Goal: Information Seeking & Learning: Learn about a topic

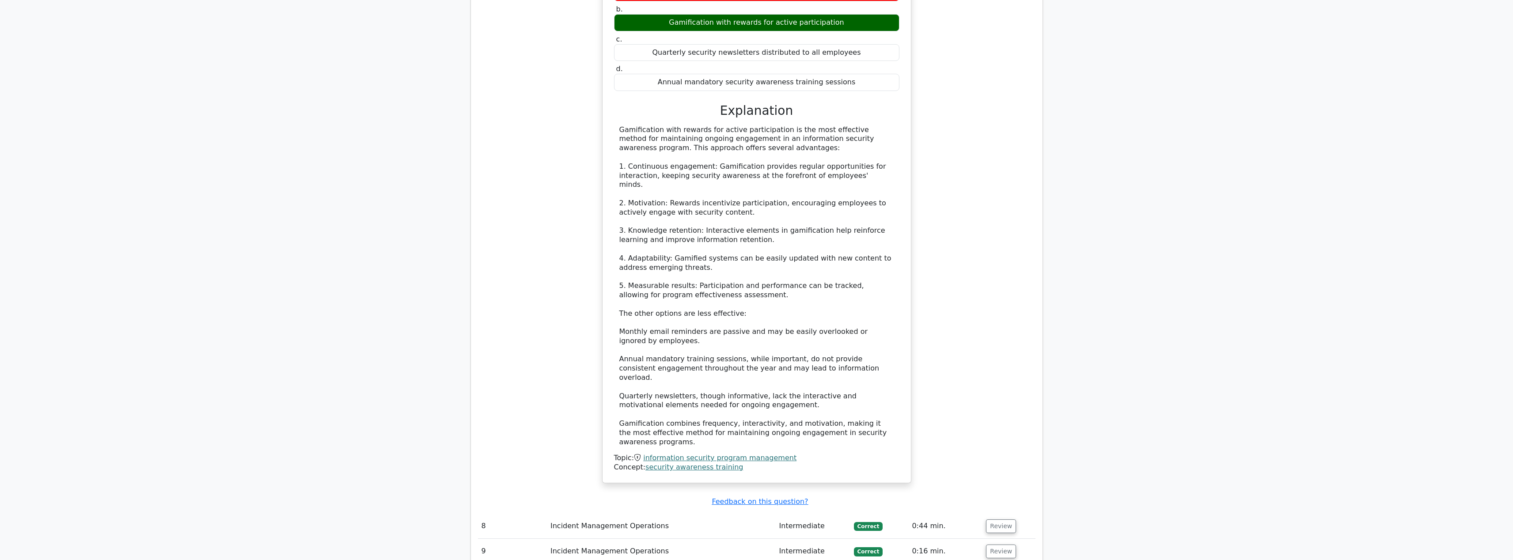
scroll to position [1438, 0]
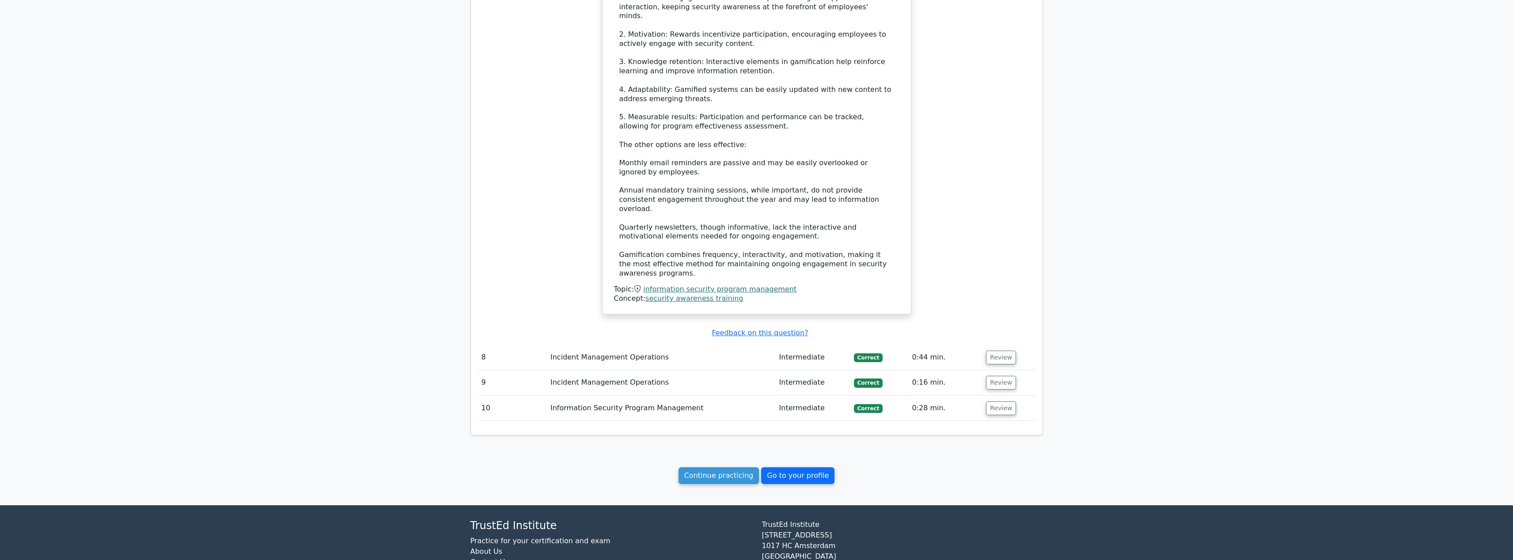
click at [805, 467] on link "Go to your profile" at bounding box center [797, 475] width 73 height 17
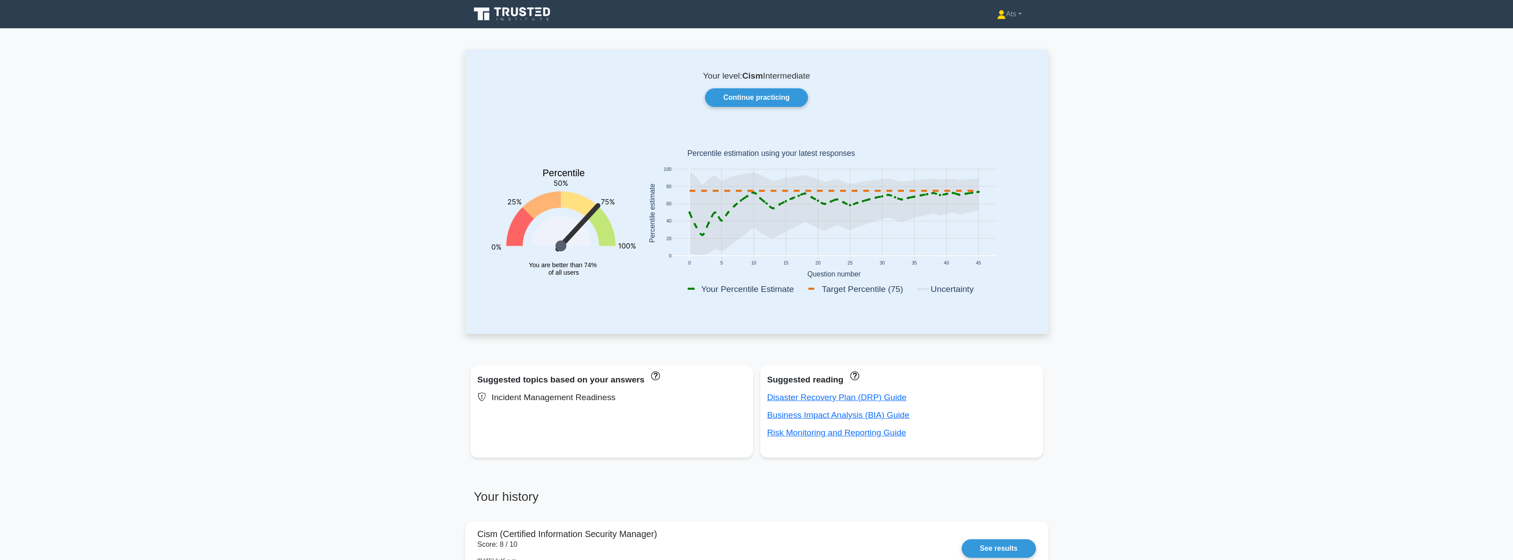
click at [802, 121] on div "Your level: Cism Intermediate Continue practicing Percentile You are better tha…" at bounding box center [756, 191] width 583 height 284
click at [763, 103] on link "Continue practicing" at bounding box center [756, 97] width 102 height 19
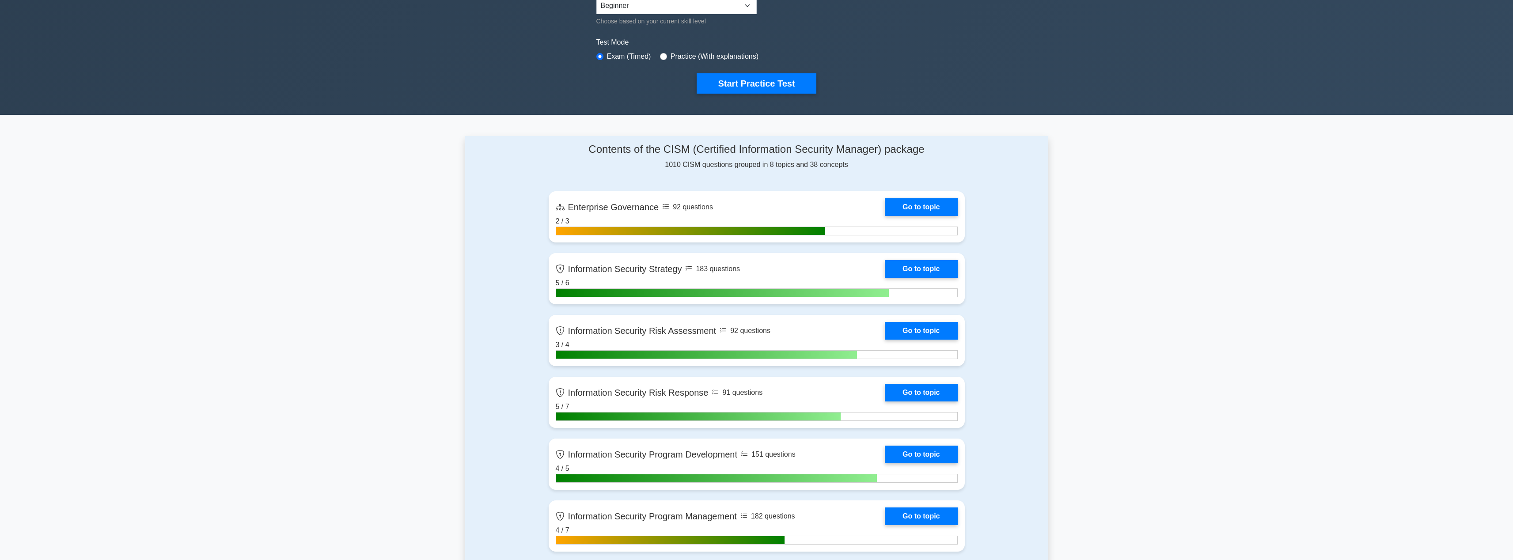
scroll to position [541, 0]
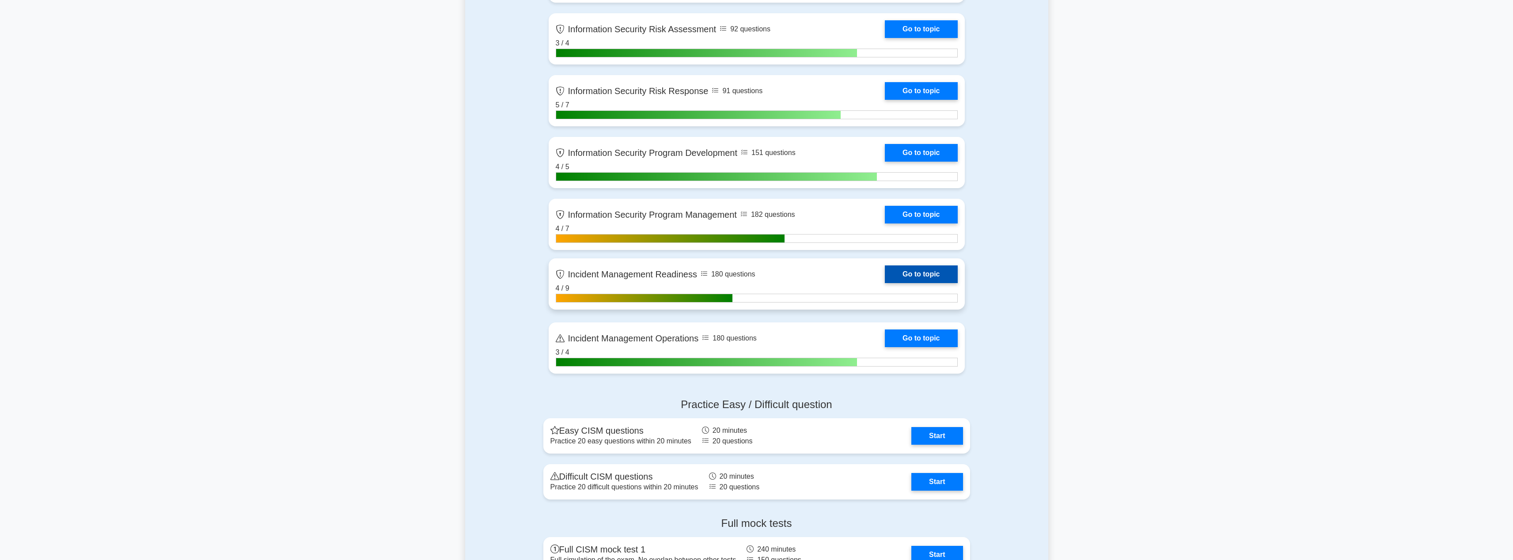
click at [897, 274] on link "Go to topic" at bounding box center [921, 274] width 72 height 18
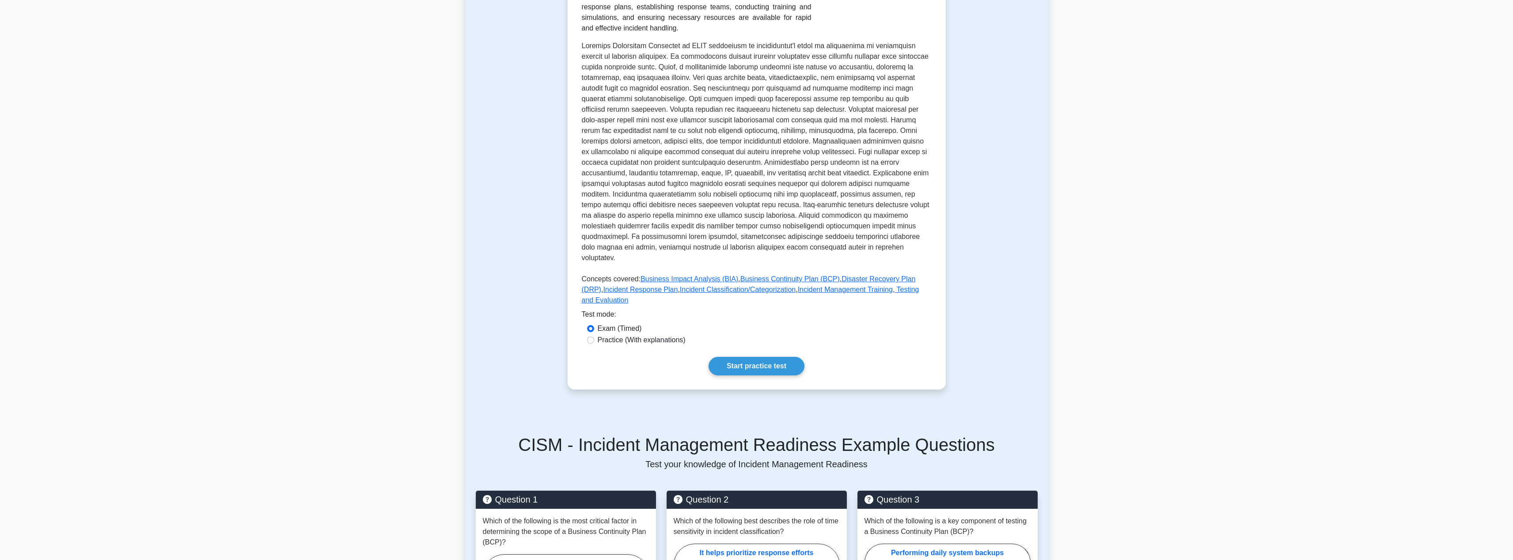
scroll to position [305, 0]
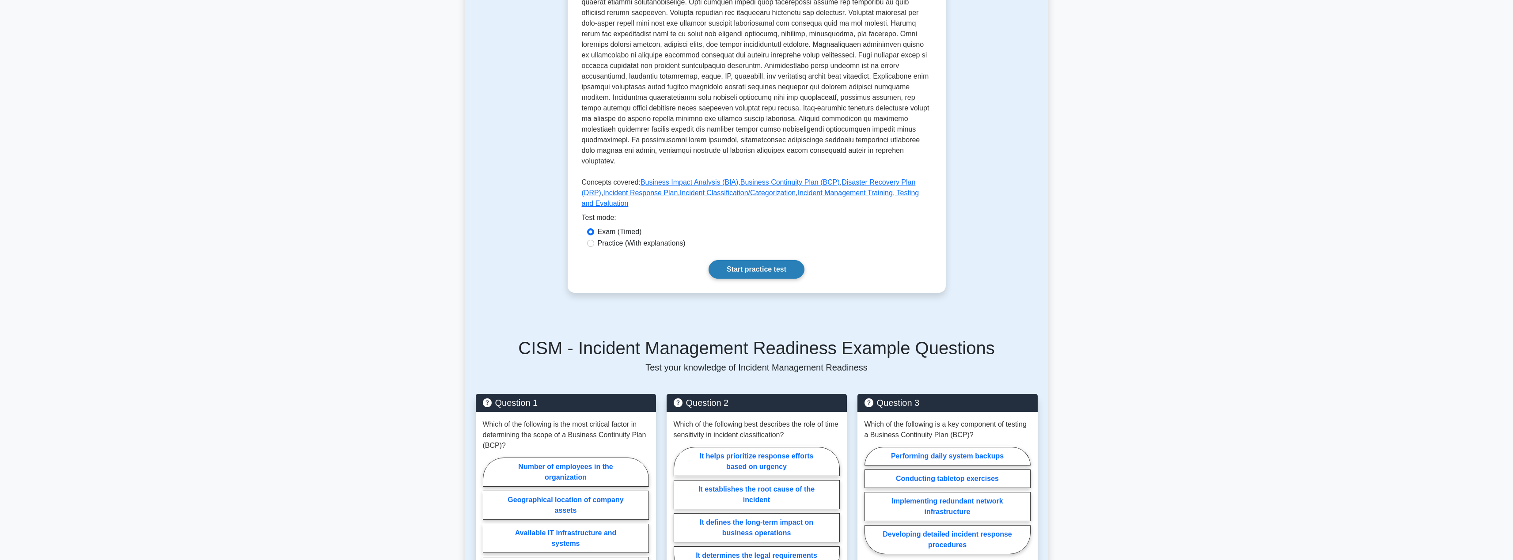
click at [745, 260] on link "Start practice test" at bounding box center [757, 269] width 96 height 19
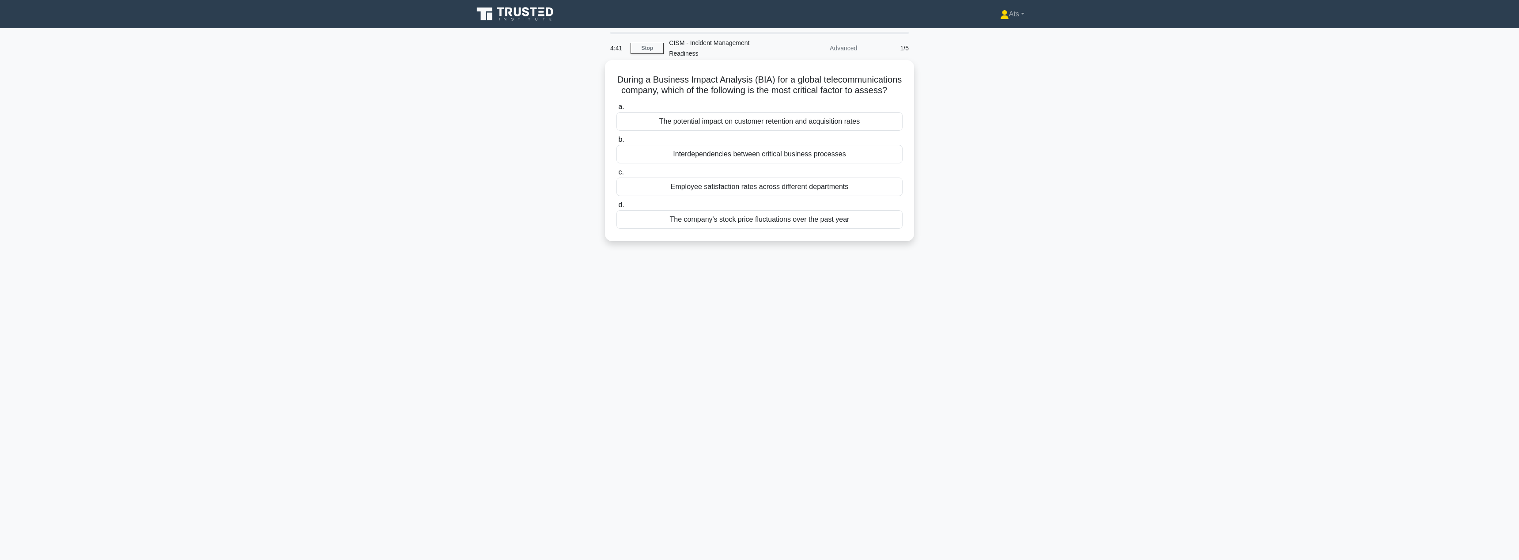
click at [862, 115] on div "The potential impact on customer retention and acquisition rates" at bounding box center [760, 121] width 286 height 19
click at [617, 110] on input "a. The potential impact on customer retention and acquisition rates" at bounding box center [617, 107] width 0 height 6
click at [799, 211] on div "Step-by-step incident escalation procedure" at bounding box center [760, 219] width 286 height 19
click at [617, 208] on input "d. Step-by-step incident escalation procedure" at bounding box center [617, 205] width 0 height 6
click at [799, 212] on div "Helps determine the potential impact on data confidentiality" at bounding box center [760, 221] width 286 height 19
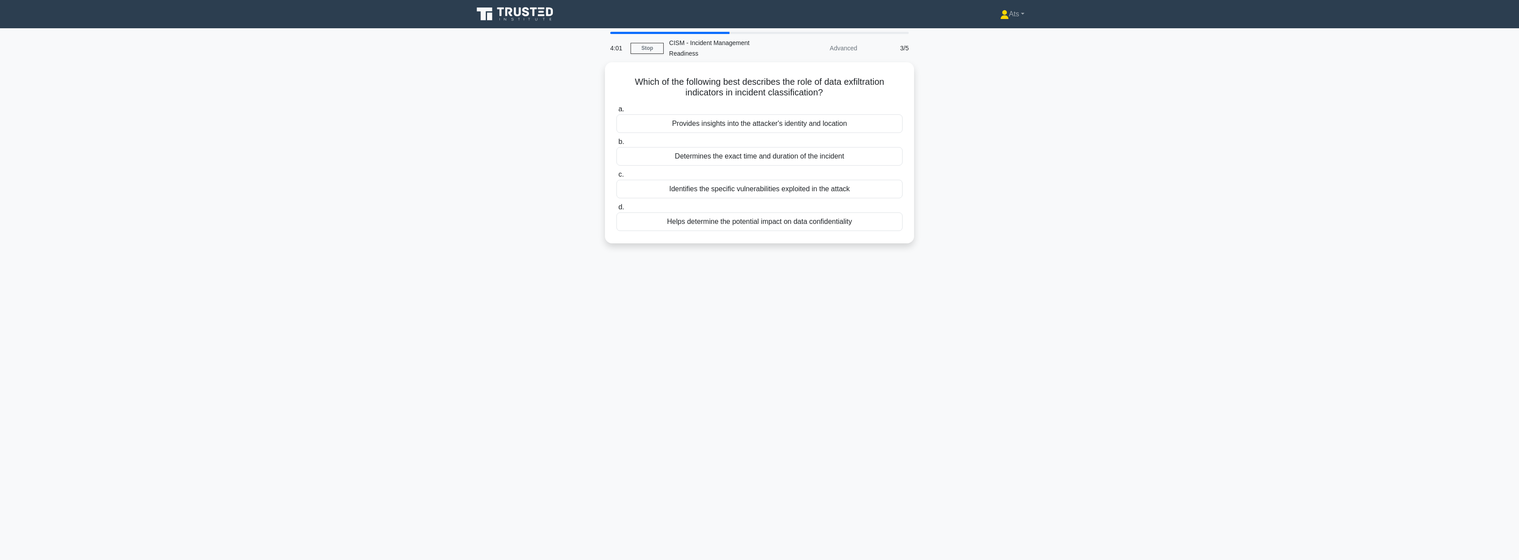
click at [617, 210] on input "d. Helps determine the potential impact on data confidentiality" at bounding box center [617, 208] width 0 height 6
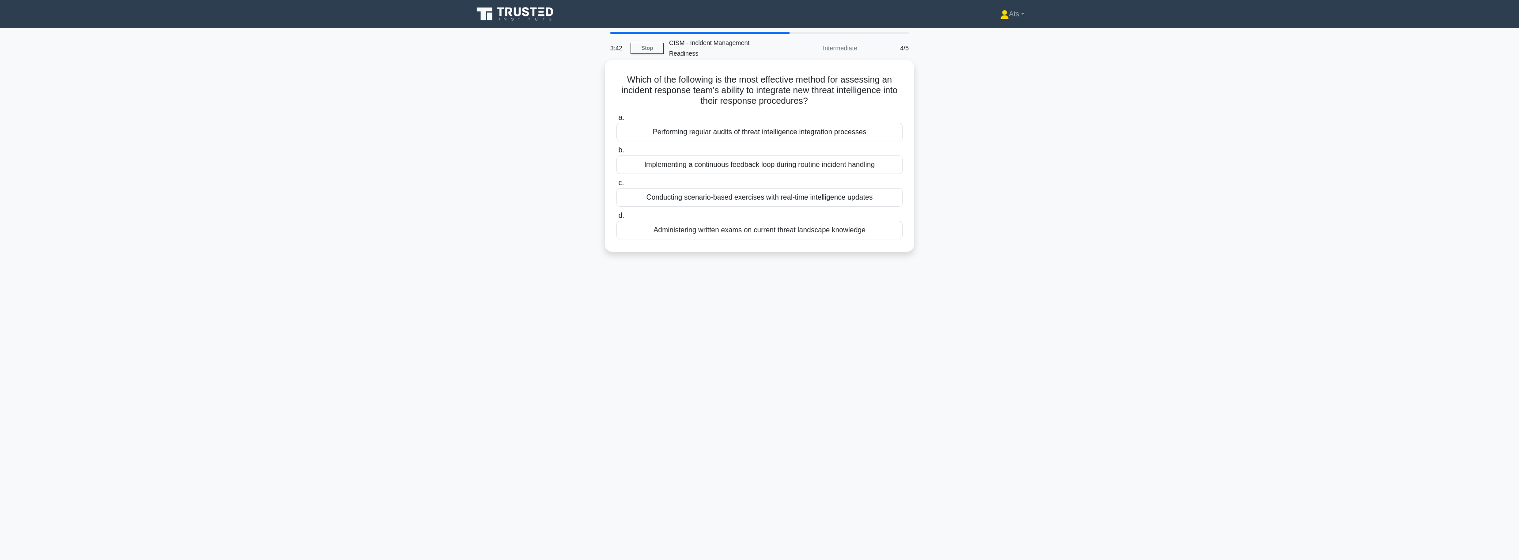
click at [844, 127] on div "Performing regular audits of threat intelligence integration processes" at bounding box center [760, 132] width 286 height 19
click at [617, 121] on input "a. Performing regular audits of threat intelligence integration processes" at bounding box center [617, 118] width 0 height 6
click at [850, 123] on div "Conducting a red team exercise simulating an APT attack" at bounding box center [760, 132] width 286 height 19
click at [617, 117] on input "a. Conducting a red team exercise simulating an APT attack" at bounding box center [617, 118] width 0 height 6
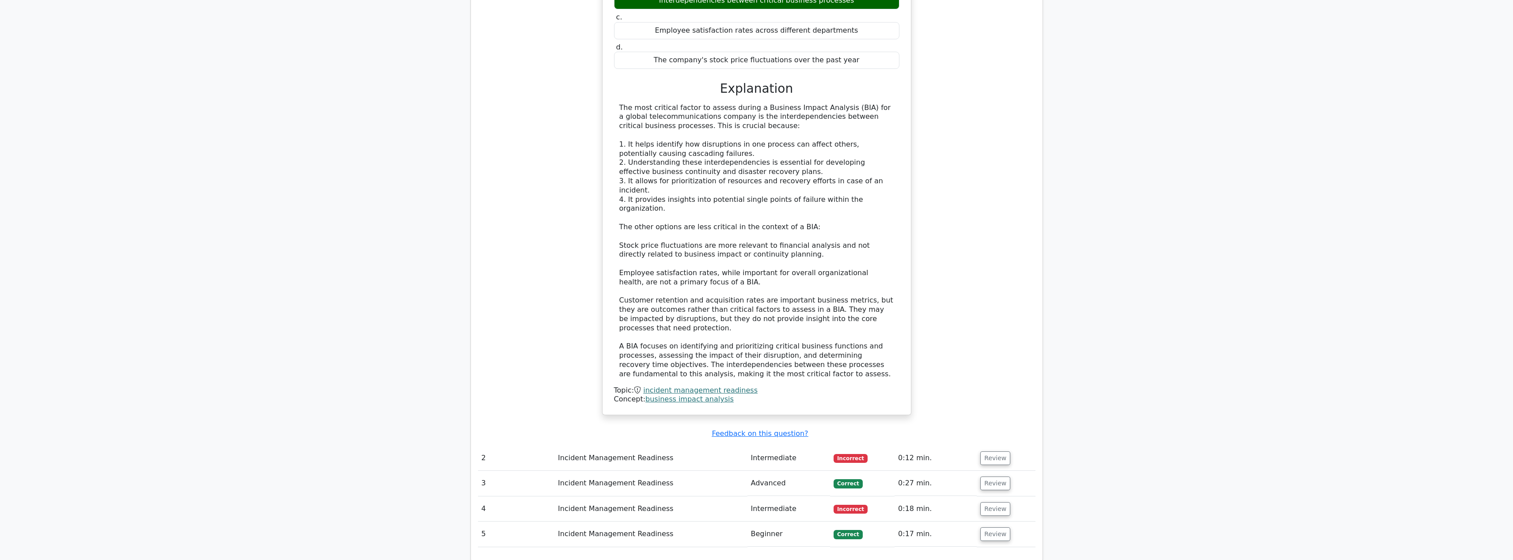
scroll to position [686, 0]
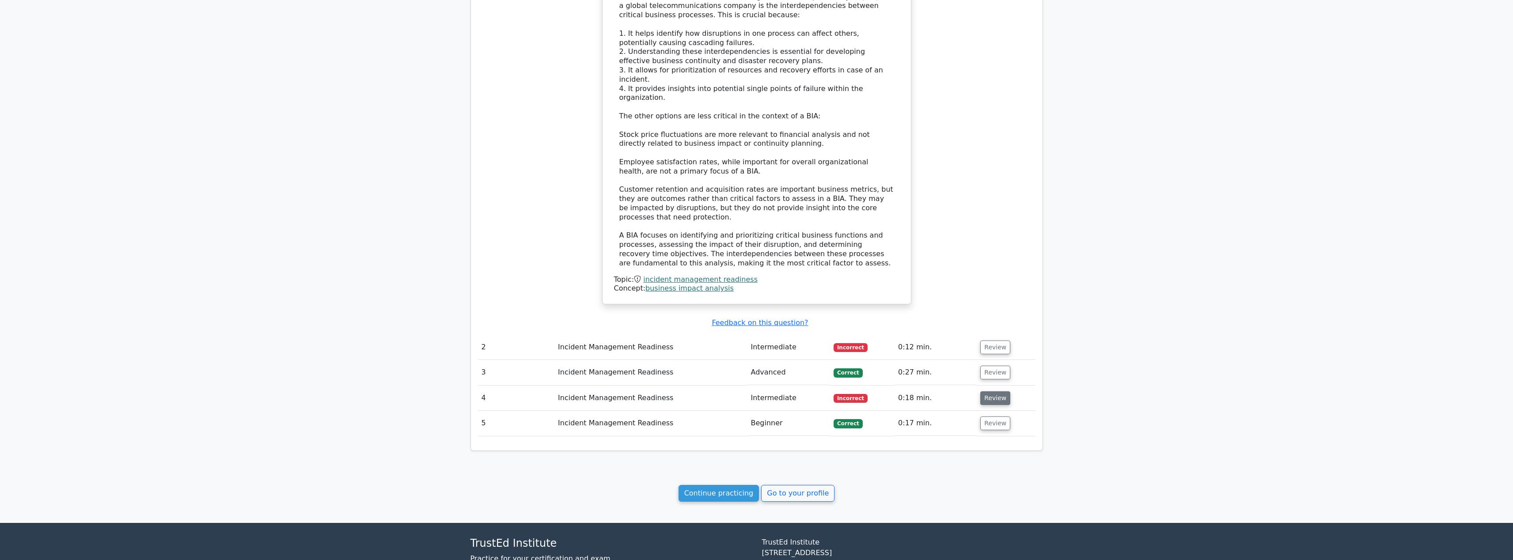
click at [996, 391] on button "Review" at bounding box center [995, 398] width 30 height 14
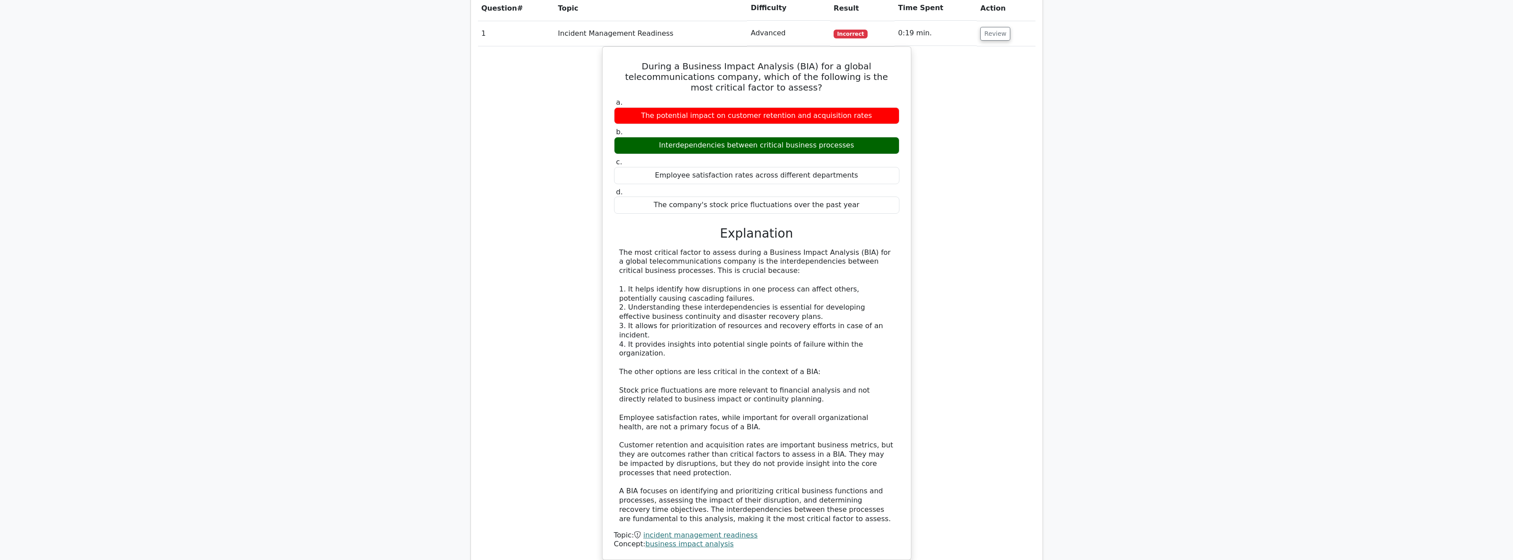
scroll to position [578, 0]
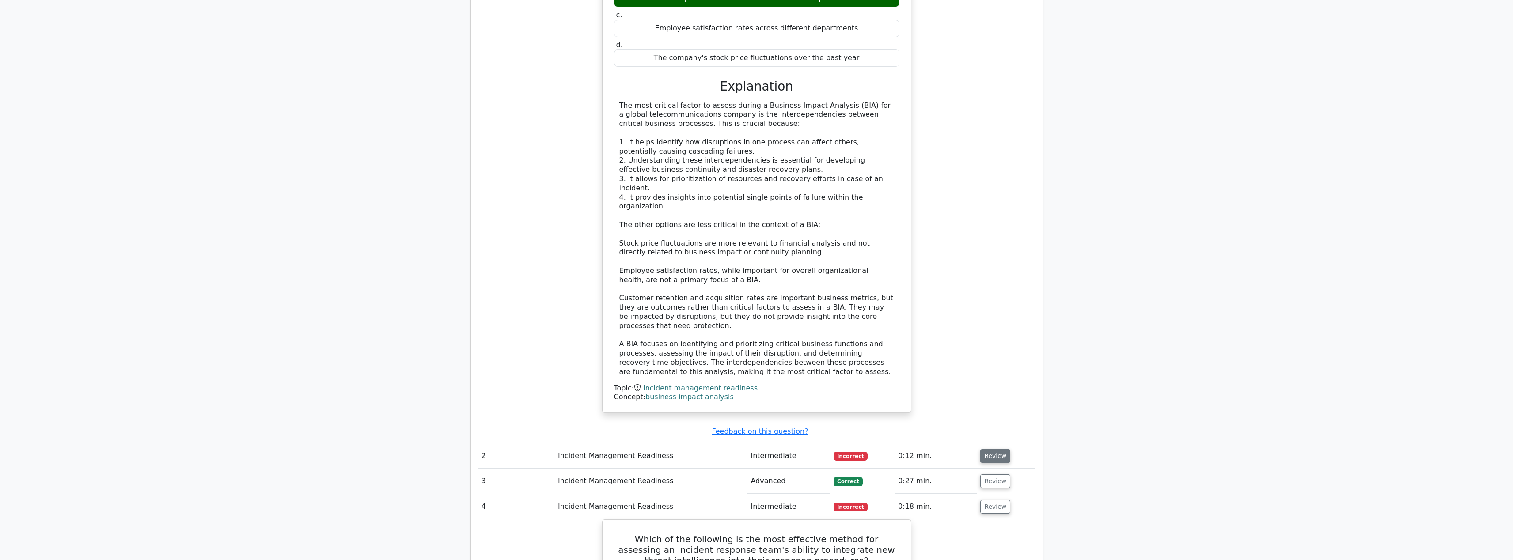
click at [990, 449] on button "Review" at bounding box center [995, 456] width 30 height 14
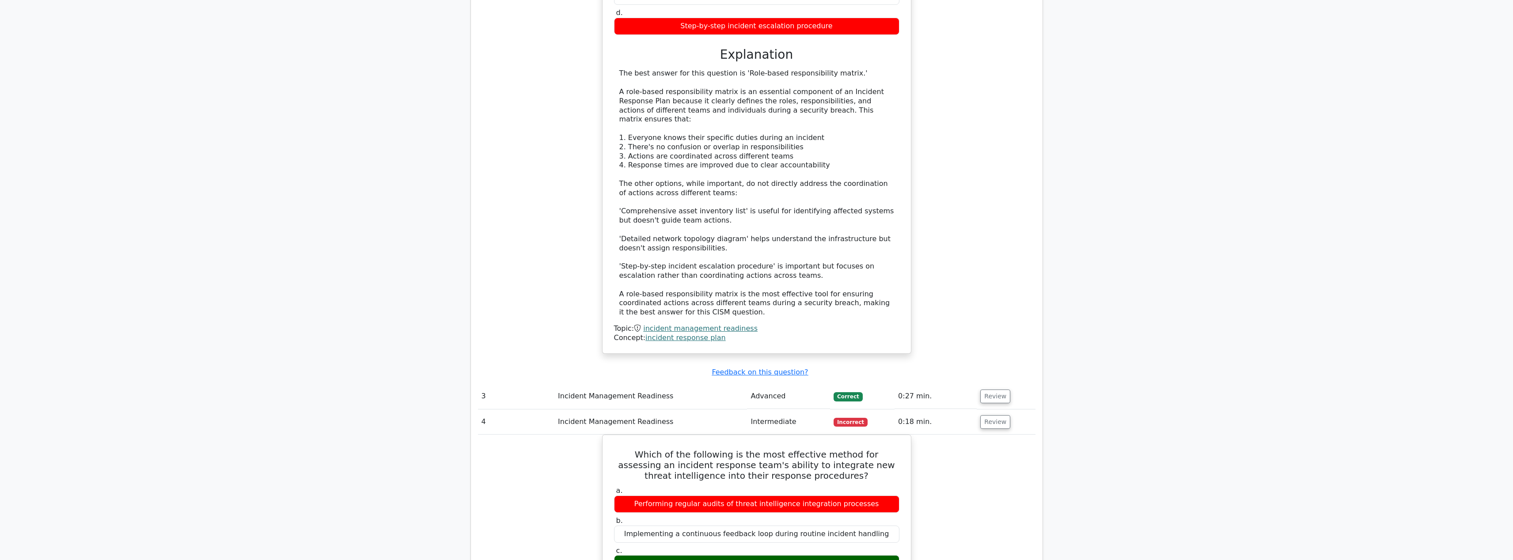
scroll to position [1182, 0]
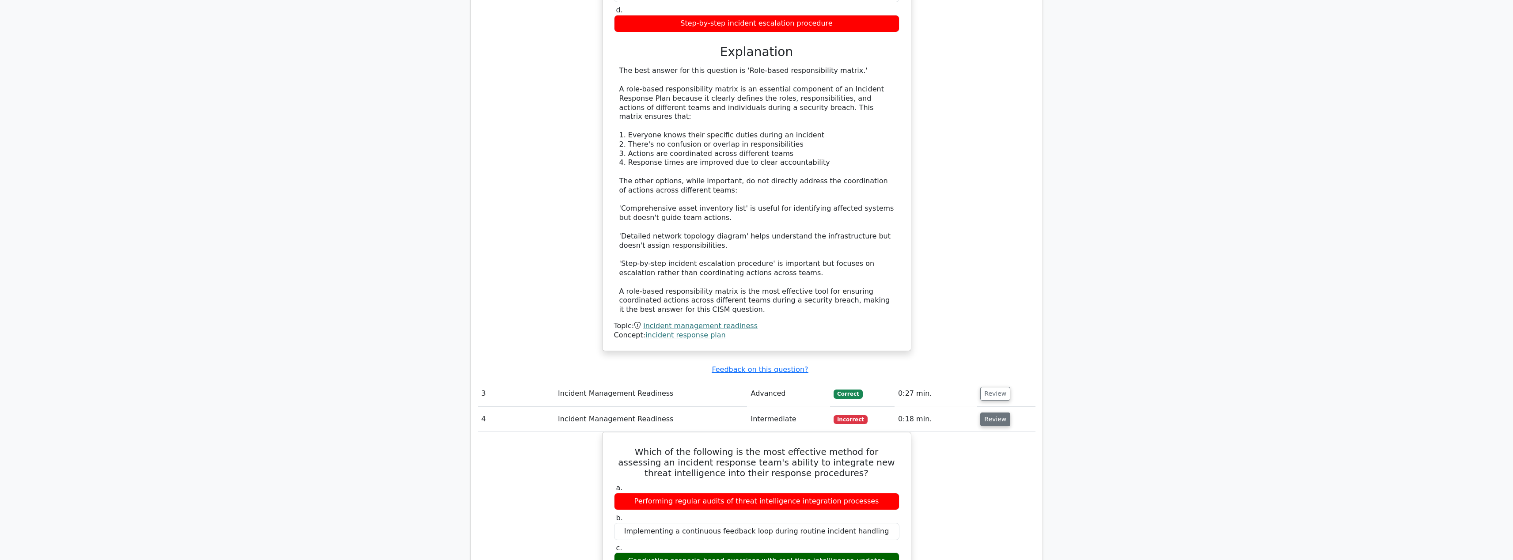
click at [986, 413] on button "Review" at bounding box center [995, 420] width 30 height 14
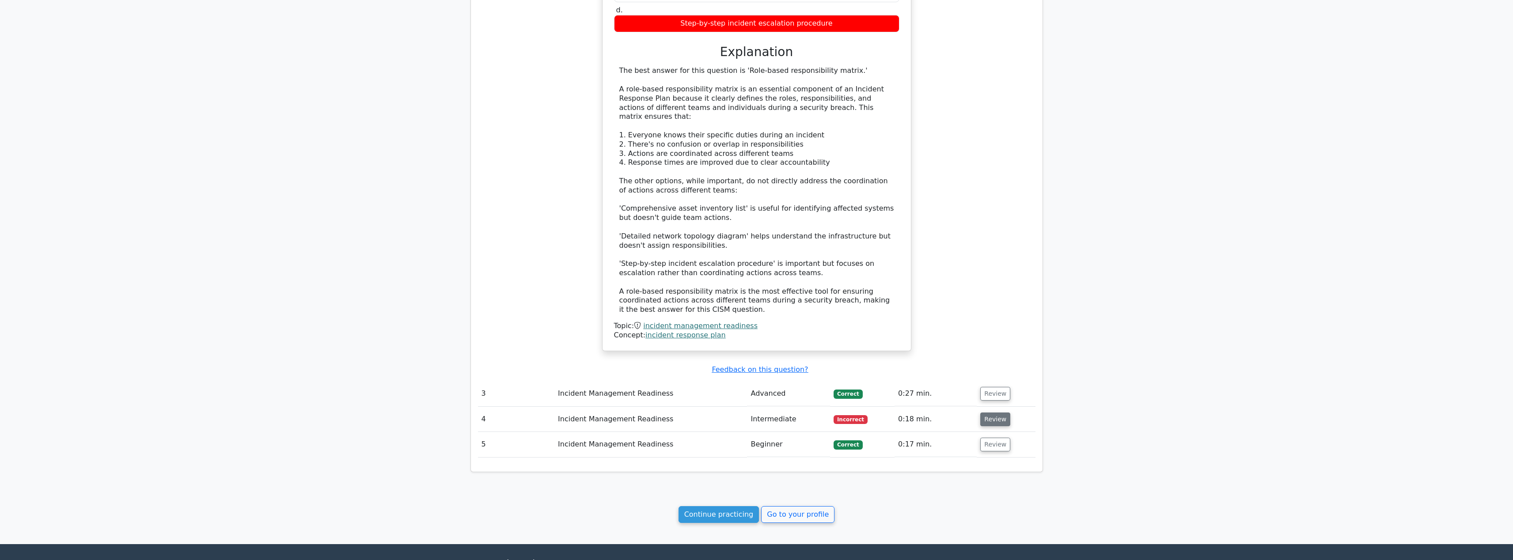
click at [1004, 413] on button "Review" at bounding box center [995, 420] width 30 height 14
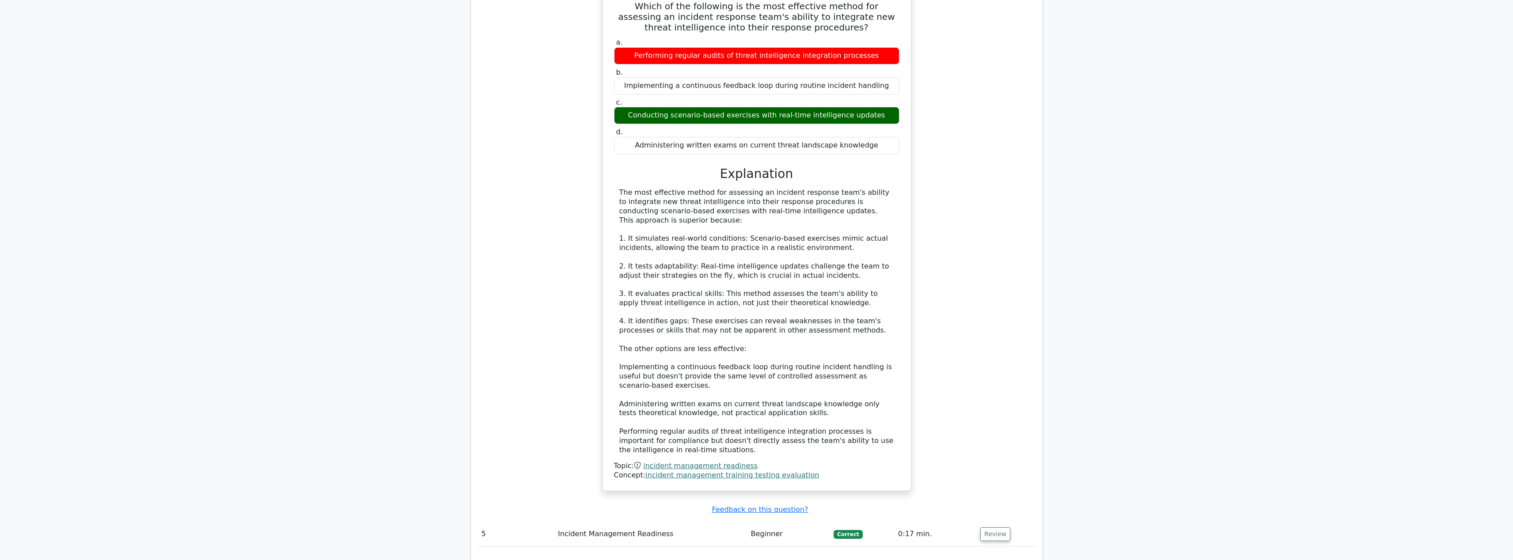
scroll to position [1764, 0]
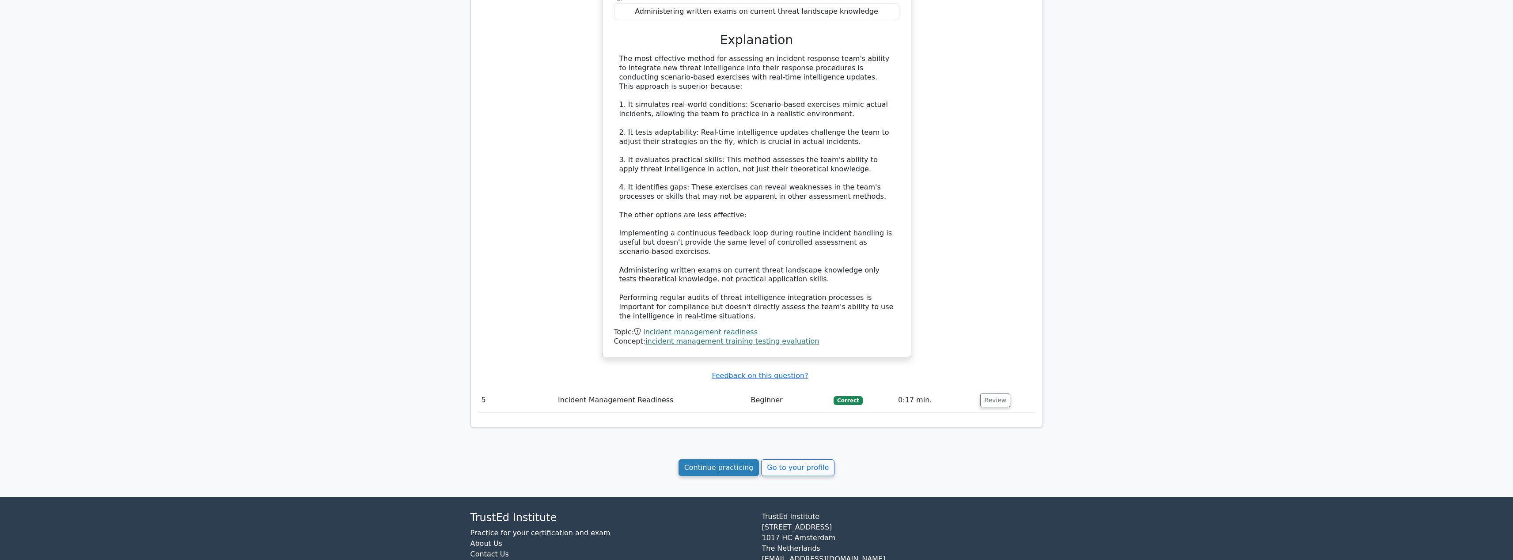
click at [709, 459] on link "Continue practicing" at bounding box center [718, 467] width 81 height 17
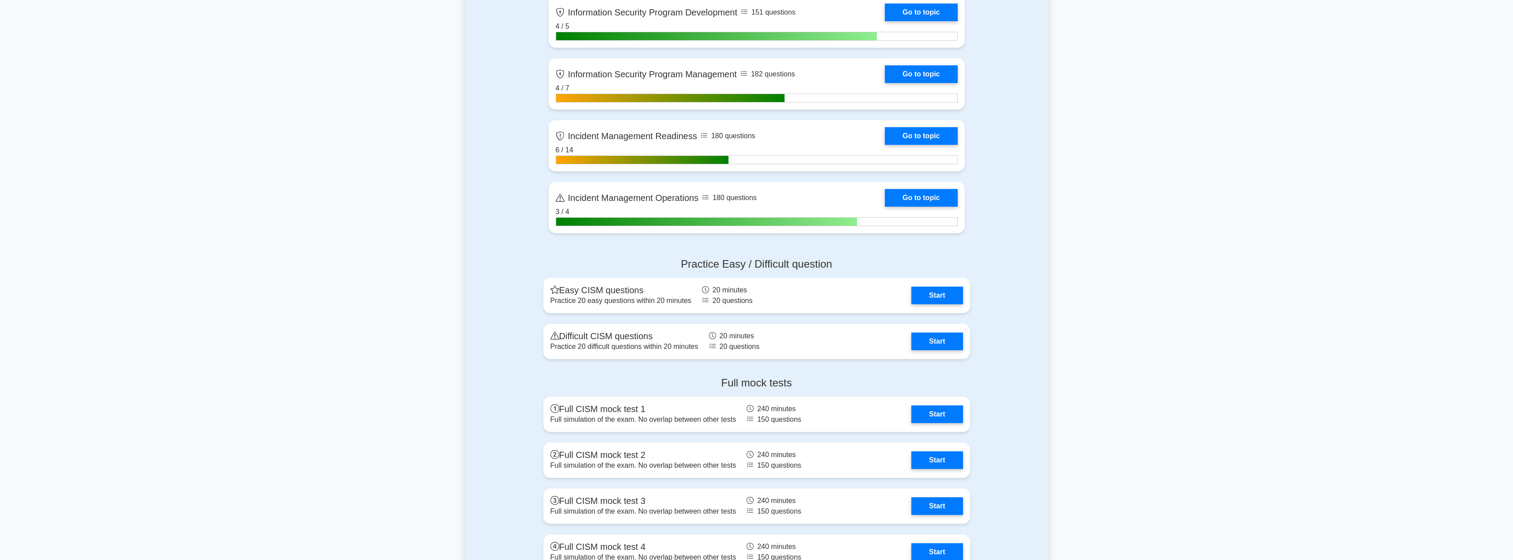
scroll to position [562, 0]
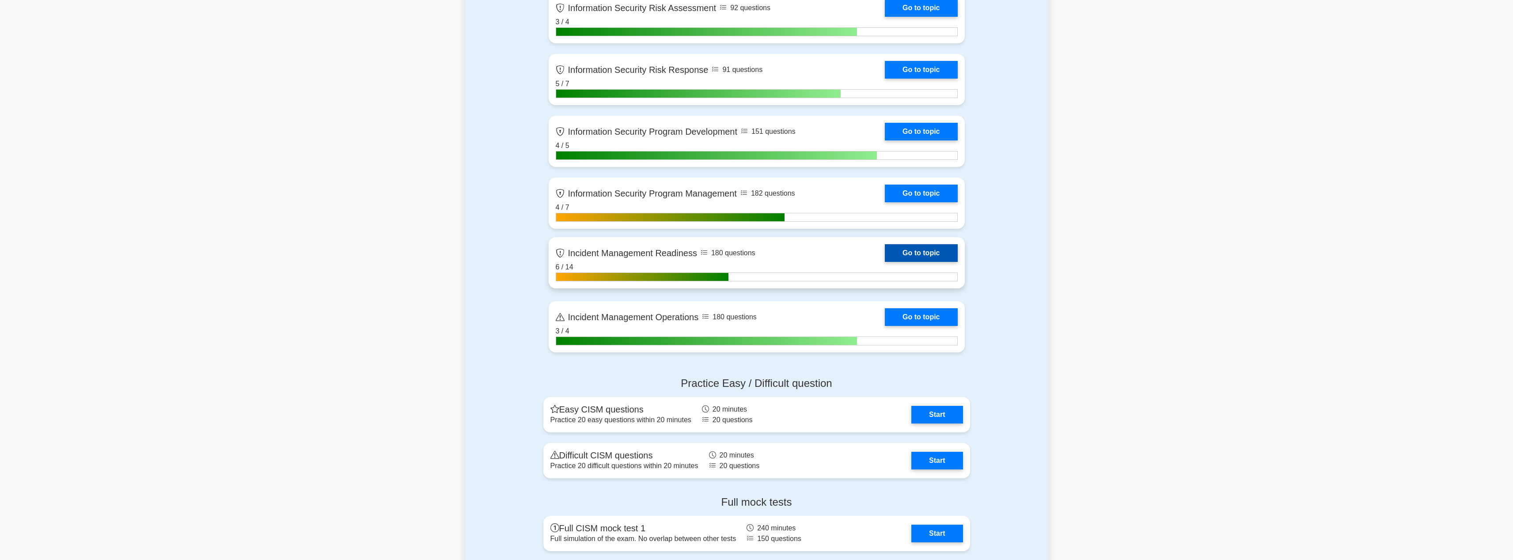
click at [929, 251] on link "Go to topic" at bounding box center [921, 253] width 72 height 18
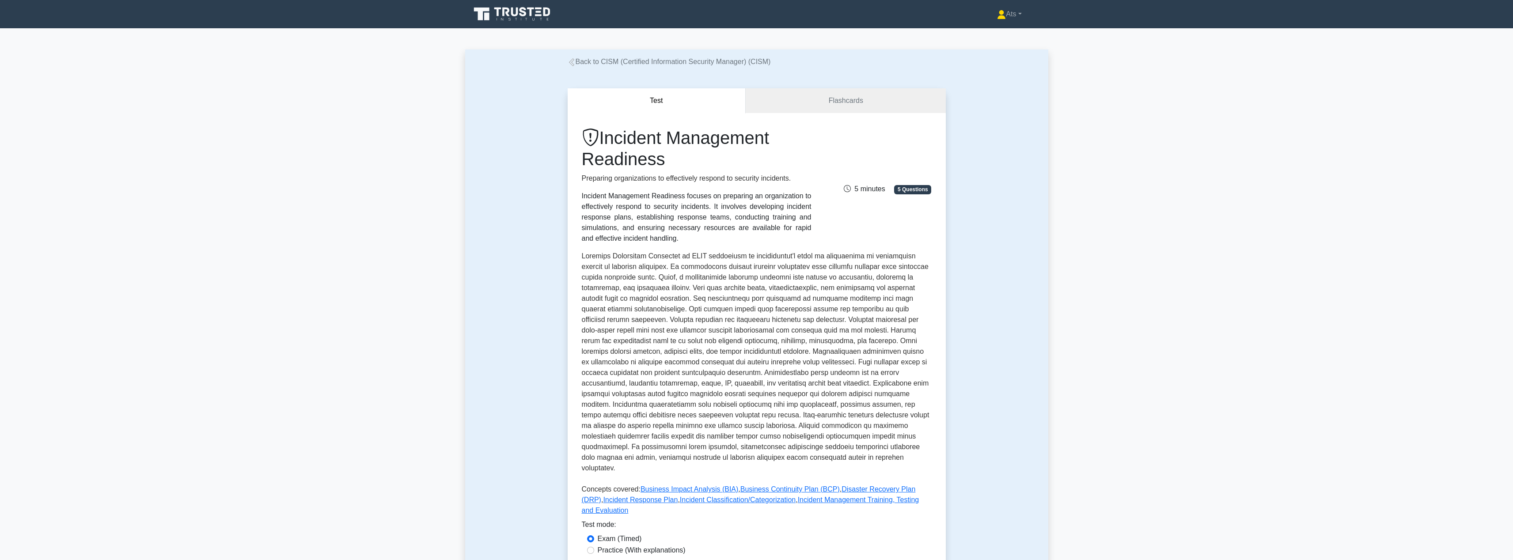
scroll to position [417, 0]
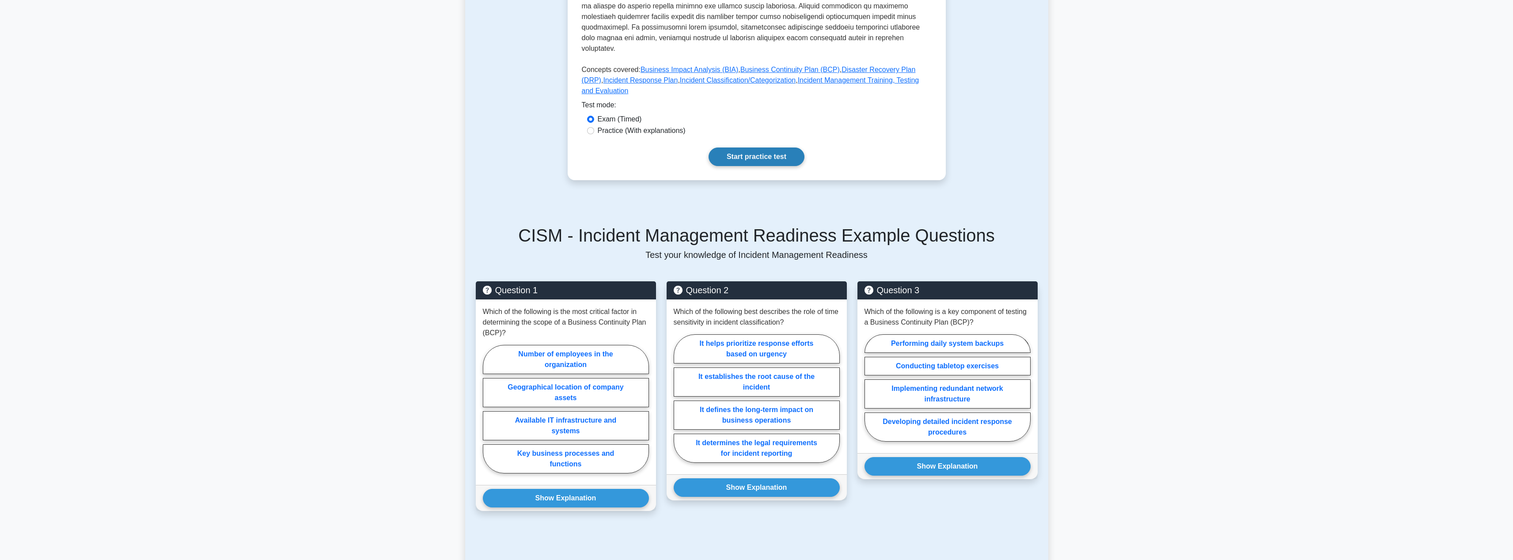
click at [774, 148] on link "Start practice test" at bounding box center [757, 157] width 96 height 19
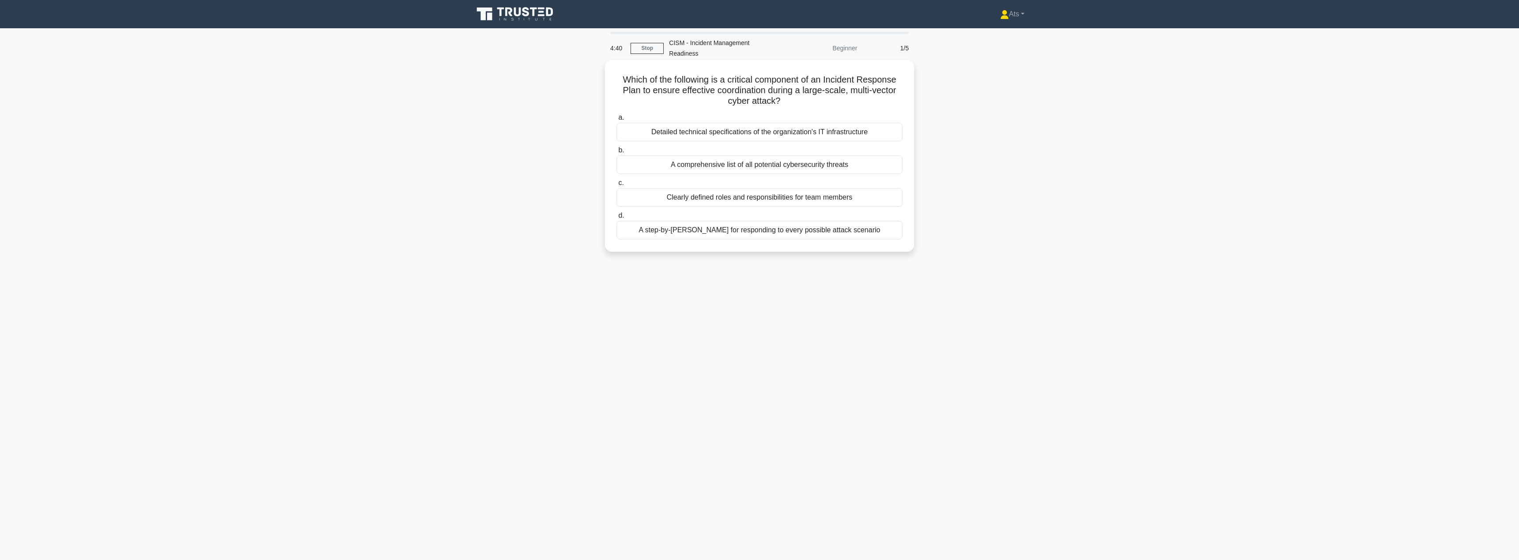
click at [780, 188] on div "Clearly defined roles and responsibilities for team members" at bounding box center [760, 197] width 286 height 19
click at [617, 185] on input "c. Clearly defined roles and responsibilities for team members" at bounding box center [617, 183] width 0 height 6
click at [783, 123] on div "Operational disruption and customer service degradation" at bounding box center [760, 132] width 286 height 19
click at [617, 121] on input "a. Operational disruption and customer service degradation" at bounding box center [617, 118] width 0 height 6
click at [861, 155] on div "Regular assessment of technology compatibility" at bounding box center [760, 164] width 286 height 19
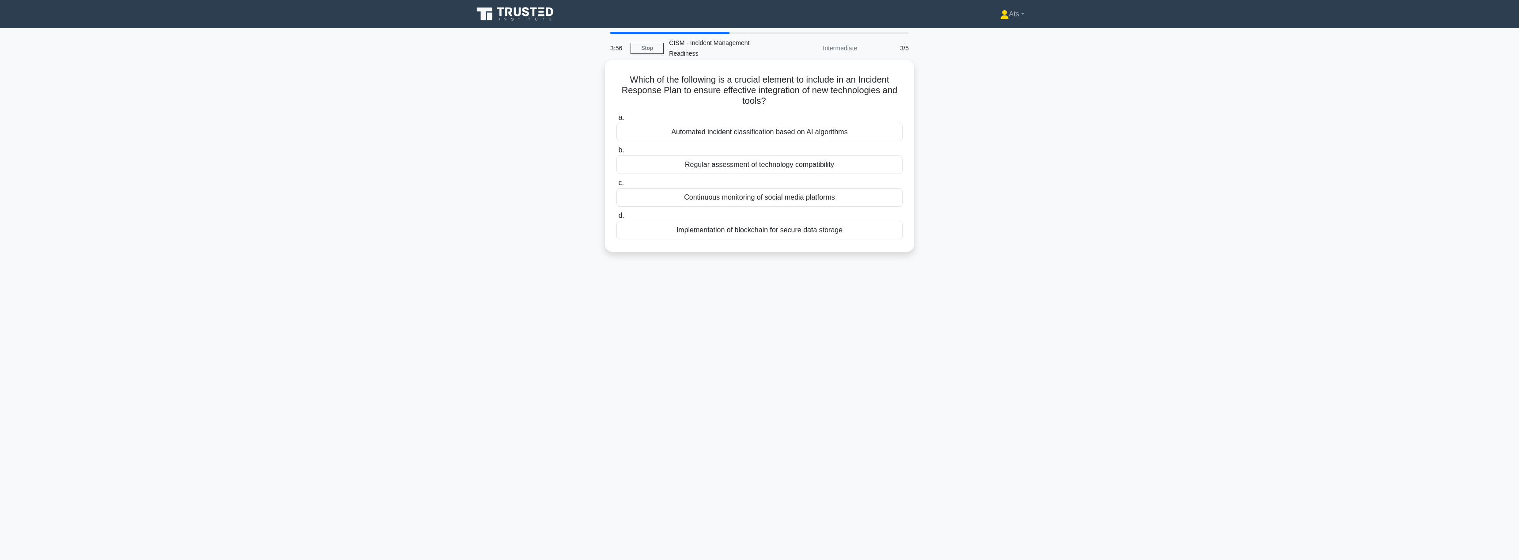
click at [617, 151] on input "b. Regular assessment of technology compatibility" at bounding box center [617, 151] width 0 height 6
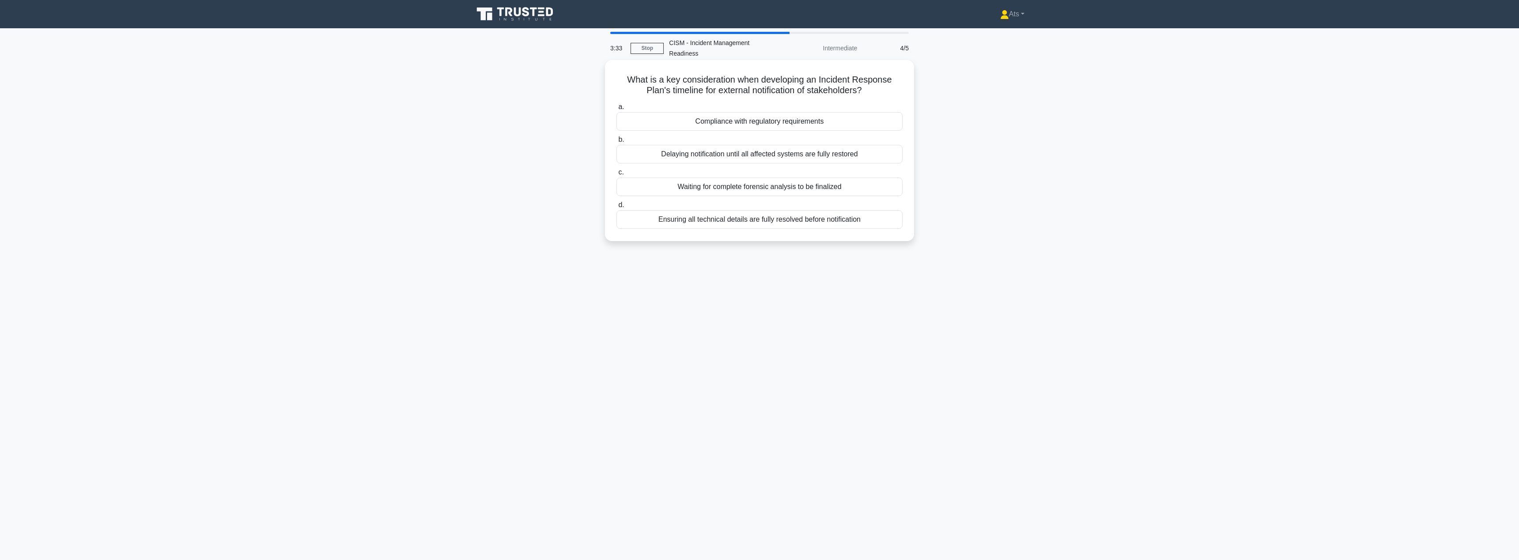
click at [778, 112] on div "Compliance with regulatory requirements" at bounding box center [760, 121] width 286 height 19
click at [617, 110] on input "a. Compliance with regulatory requirements" at bounding box center [617, 107] width 0 height 6
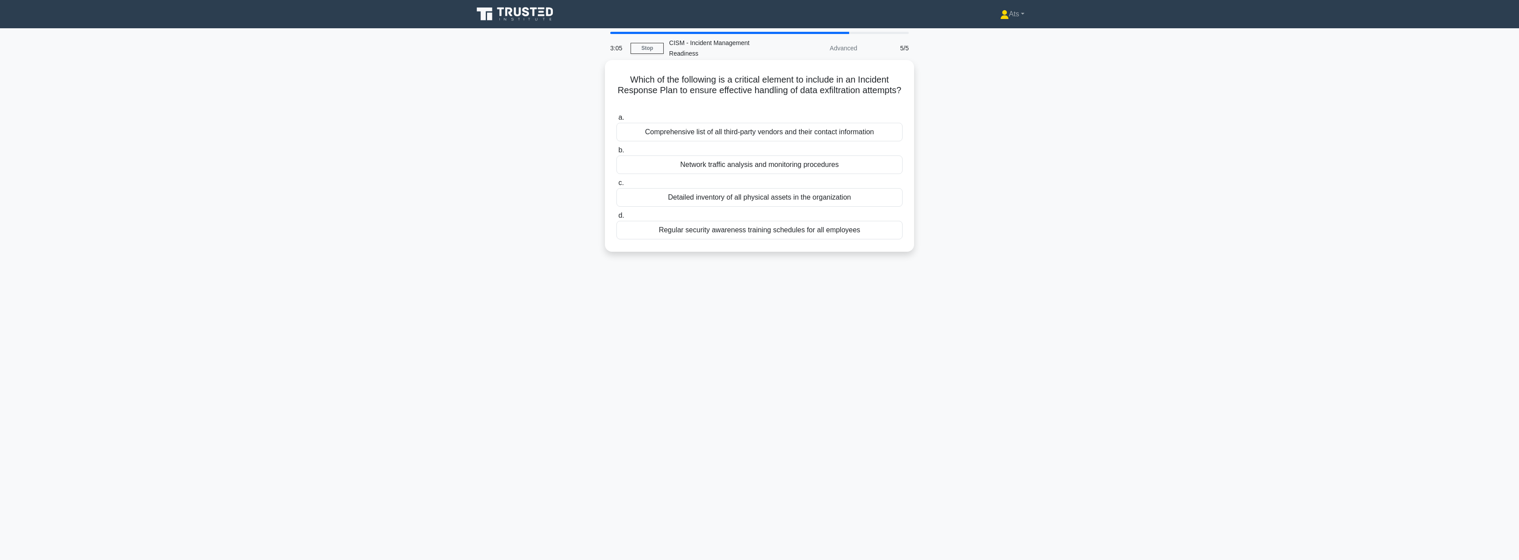
click at [827, 157] on div "Network traffic analysis and monitoring procedures" at bounding box center [760, 164] width 286 height 19
click at [617, 153] on input "b. Network traffic analysis and monitoring procedures" at bounding box center [617, 151] width 0 height 6
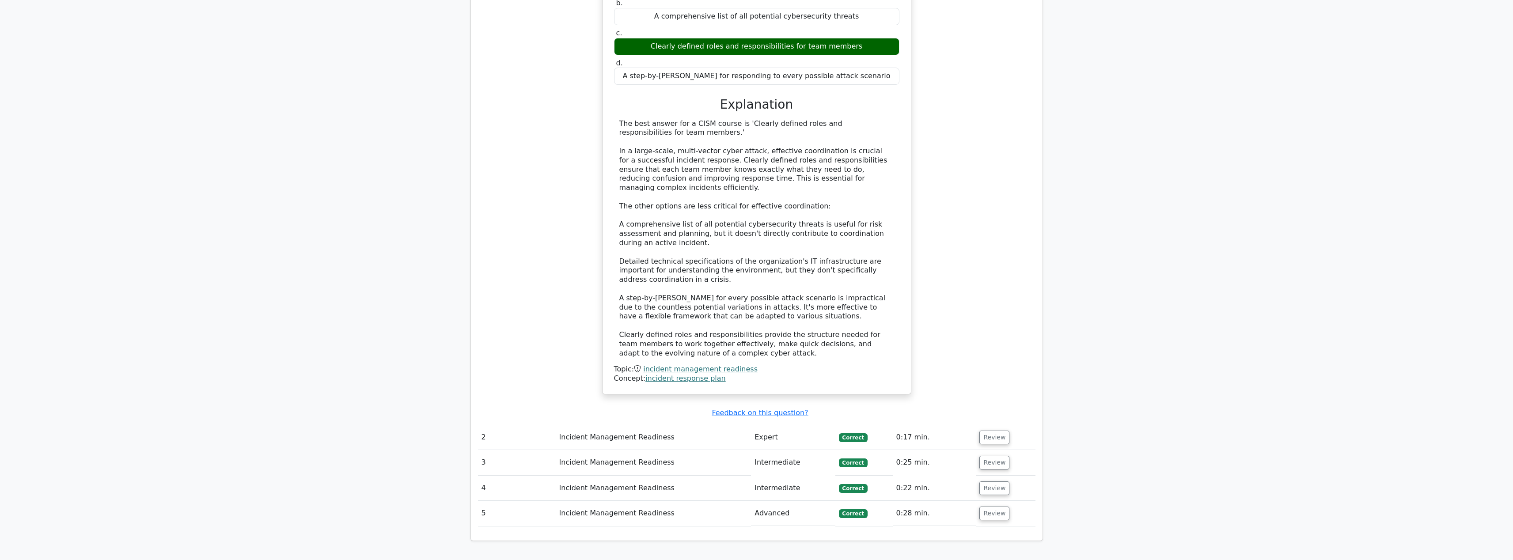
scroll to position [692, 0]
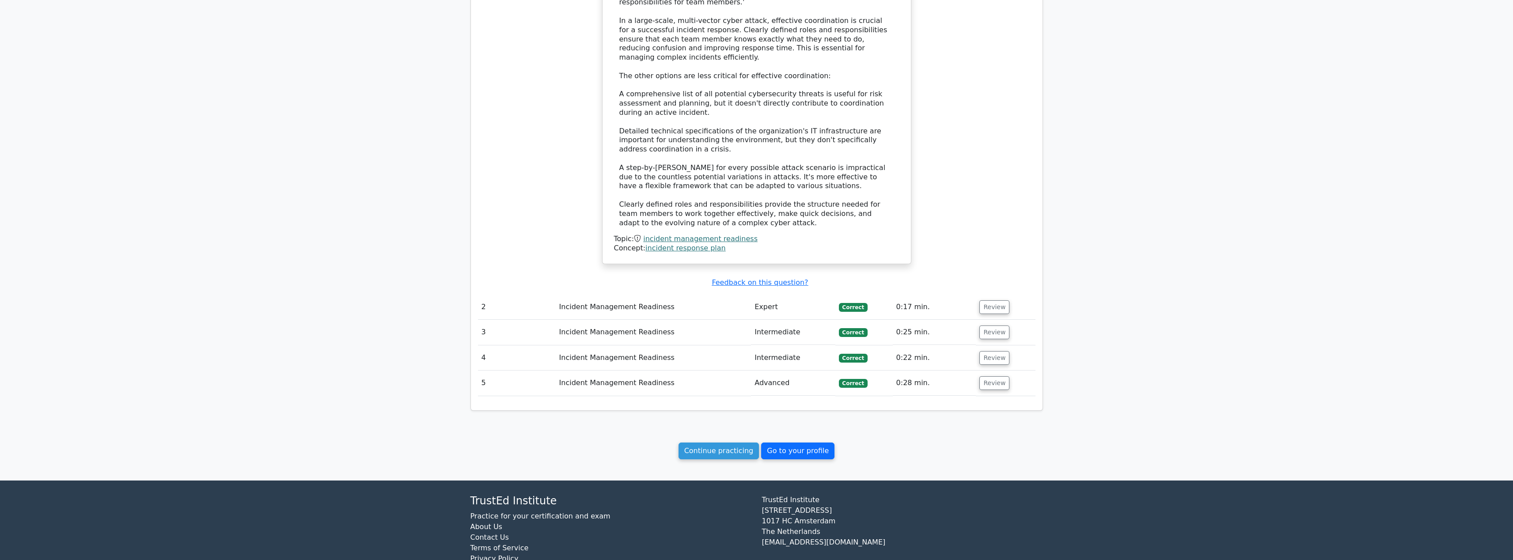
click at [777, 448] on link "Go to your profile" at bounding box center [797, 451] width 73 height 17
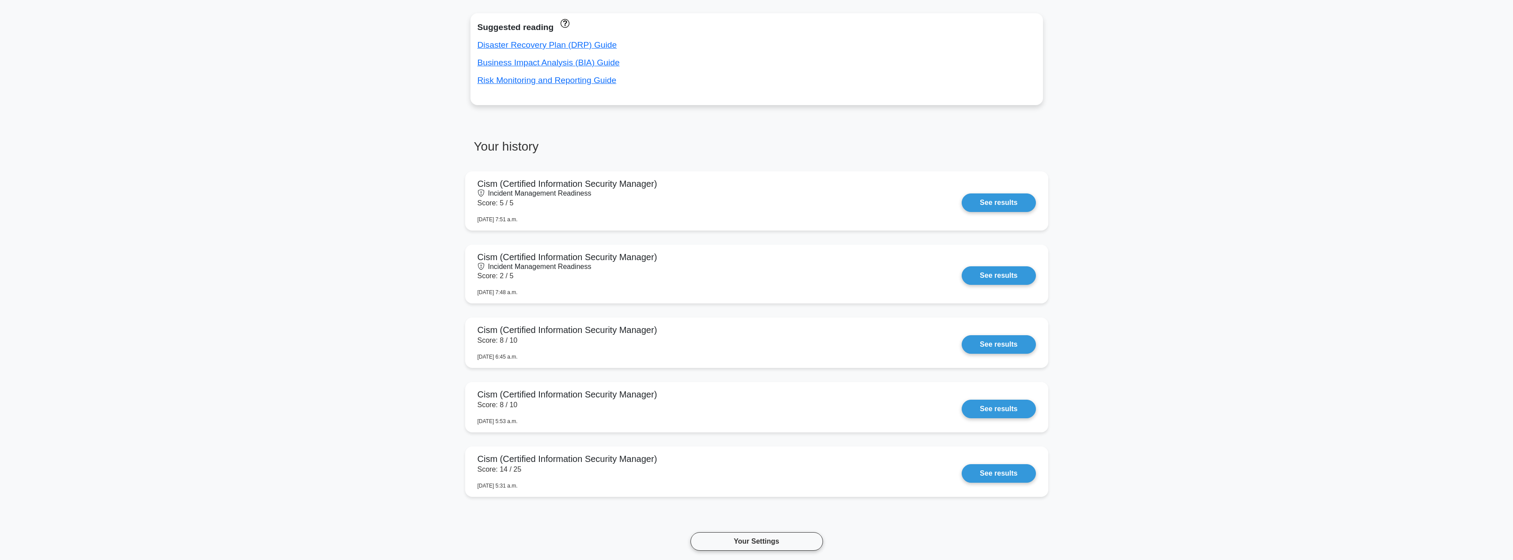
scroll to position [142, 0]
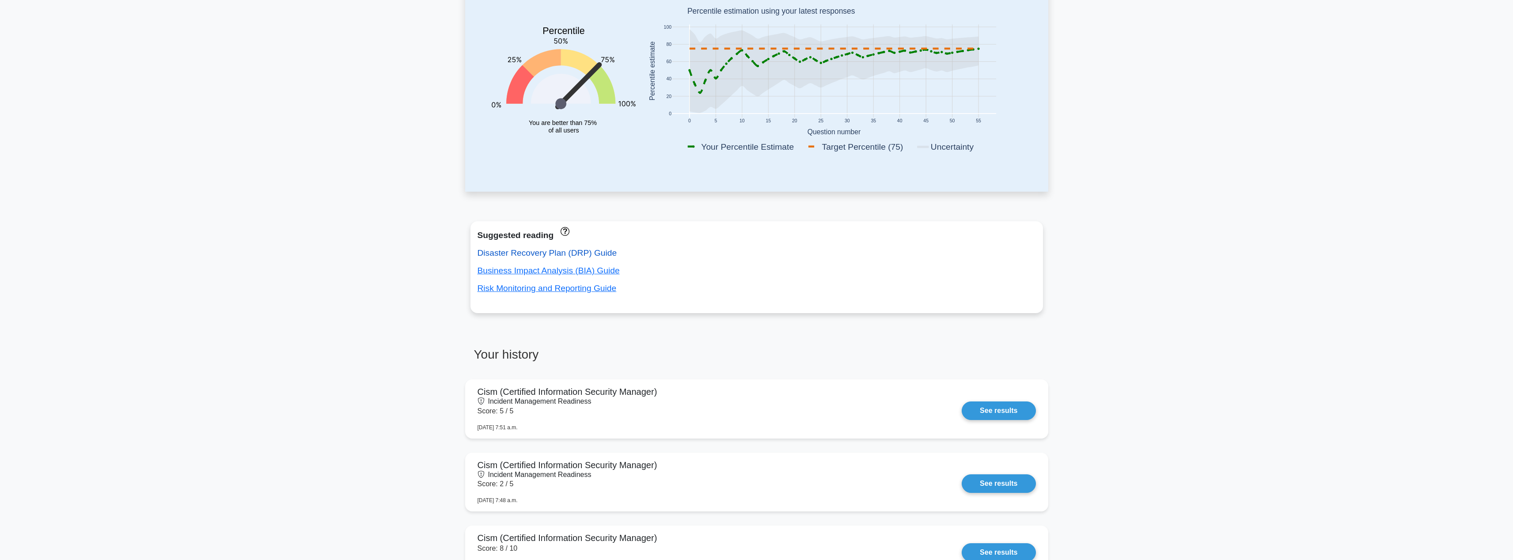
click at [553, 254] on link "Disaster Recovery Plan (DRP) Guide" at bounding box center [547, 252] width 140 height 9
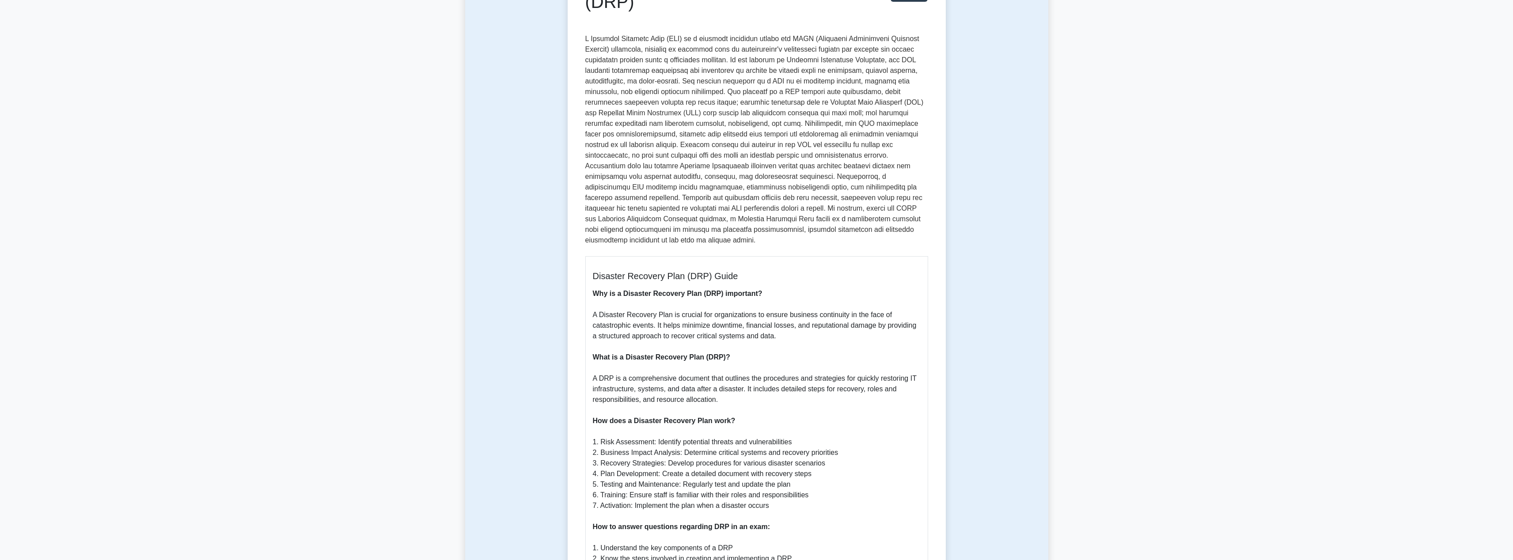
scroll to position [552, 0]
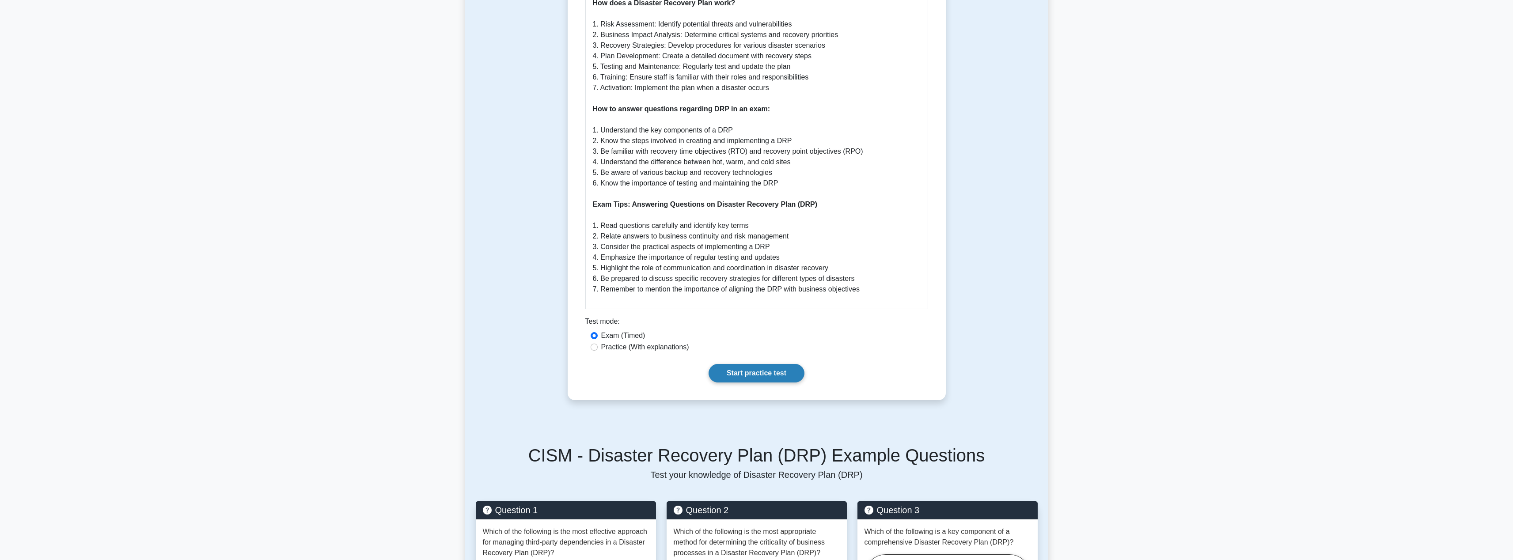
click at [749, 364] on link "Start practice test" at bounding box center [757, 373] width 96 height 19
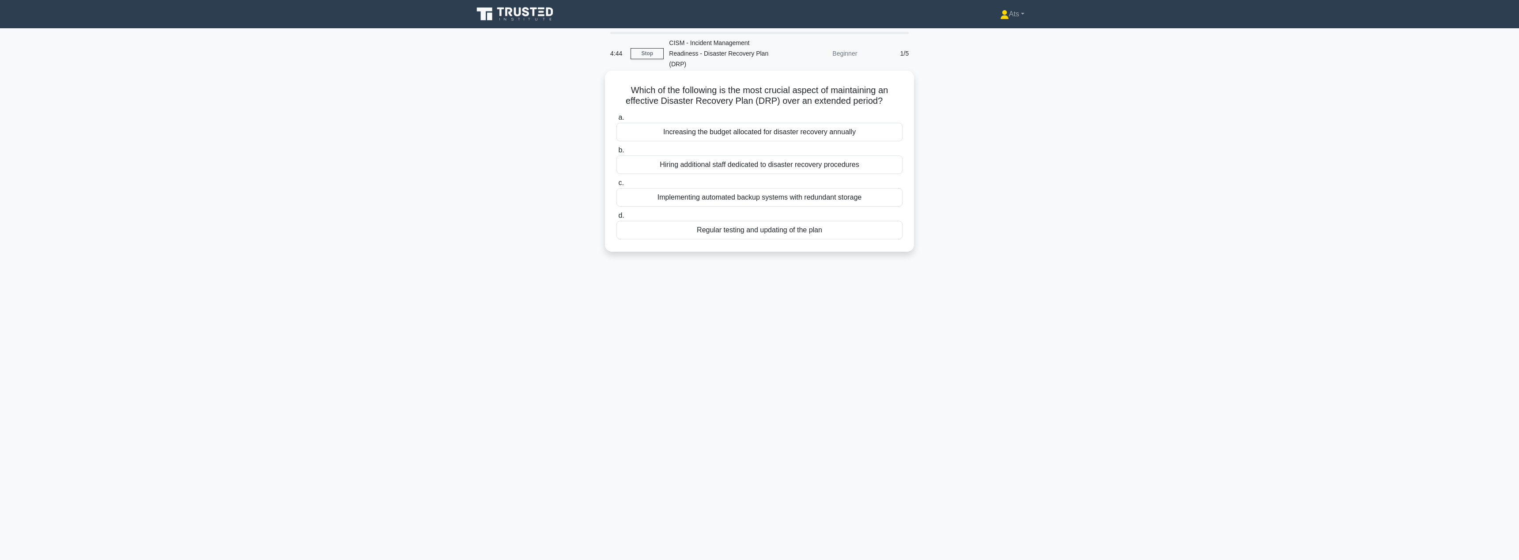
click at [734, 221] on div "Regular testing and updating of the plan" at bounding box center [760, 230] width 286 height 19
click at [617, 219] on input "d. Regular testing and updating of the plan" at bounding box center [617, 216] width 0 height 6
click at [764, 169] on div "Conducting regular plan reviews and updates based on organizational changes" at bounding box center [760, 175] width 286 height 19
click at [617, 164] on input "b. Conducting regular plan reviews and updates based on organizational changes" at bounding box center [617, 161] width 0 height 6
click at [753, 155] on div "To validate and improve the effectiveness of recovery procedures" at bounding box center [760, 164] width 286 height 19
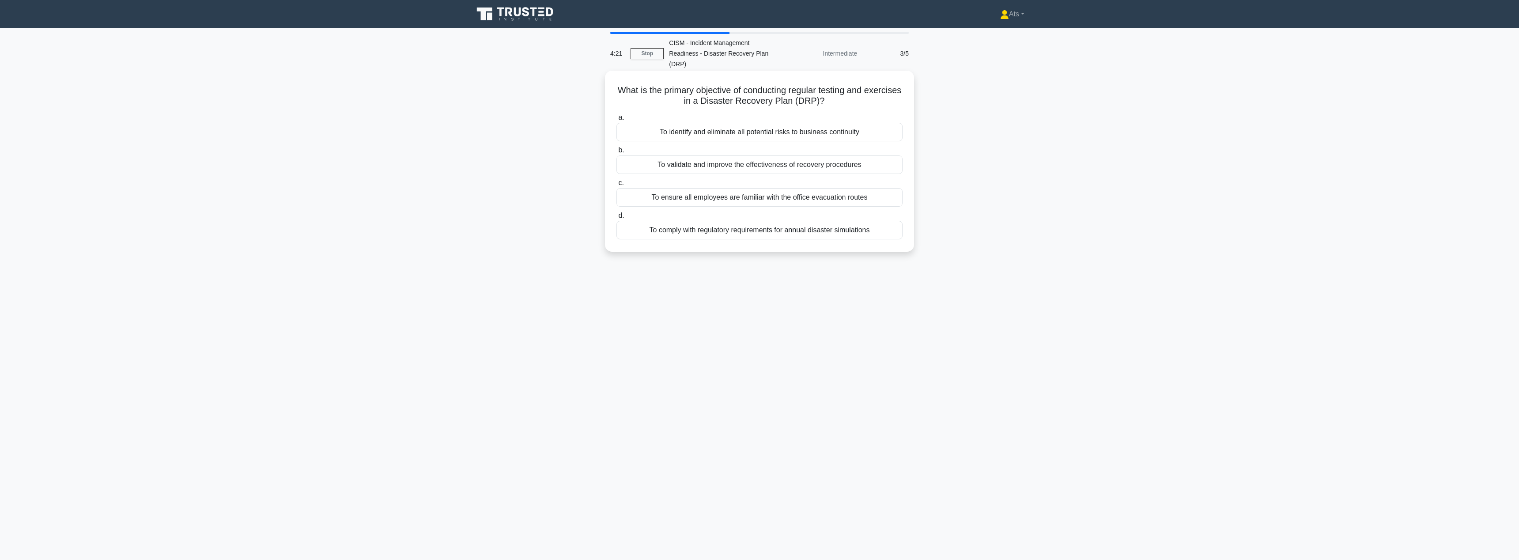
click at [617, 153] on input "b. To validate and improve the effectiveness of recovery procedures" at bounding box center [617, 151] width 0 height 6
click at [804, 123] on div "Business impact analysis results" at bounding box center [760, 132] width 286 height 19
click at [617, 121] on input "a. Business impact analysis results" at bounding box center [617, 118] width 0 height 6
click at [839, 123] on div "Conducting regular risk assessments of global operations" at bounding box center [760, 132] width 286 height 19
click at [617, 119] on input "a. Conducting regular risk assessments of global operations" at bounding box center [617, 118] width 0 height 6
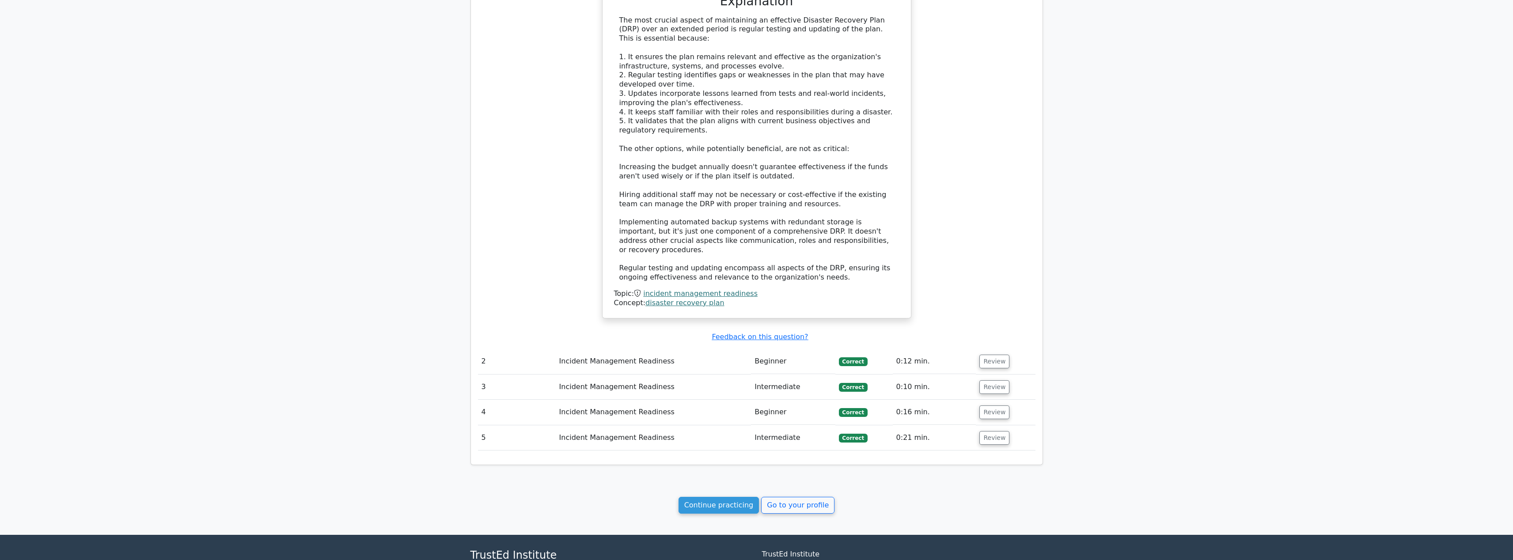
scroll to position [731, 0]
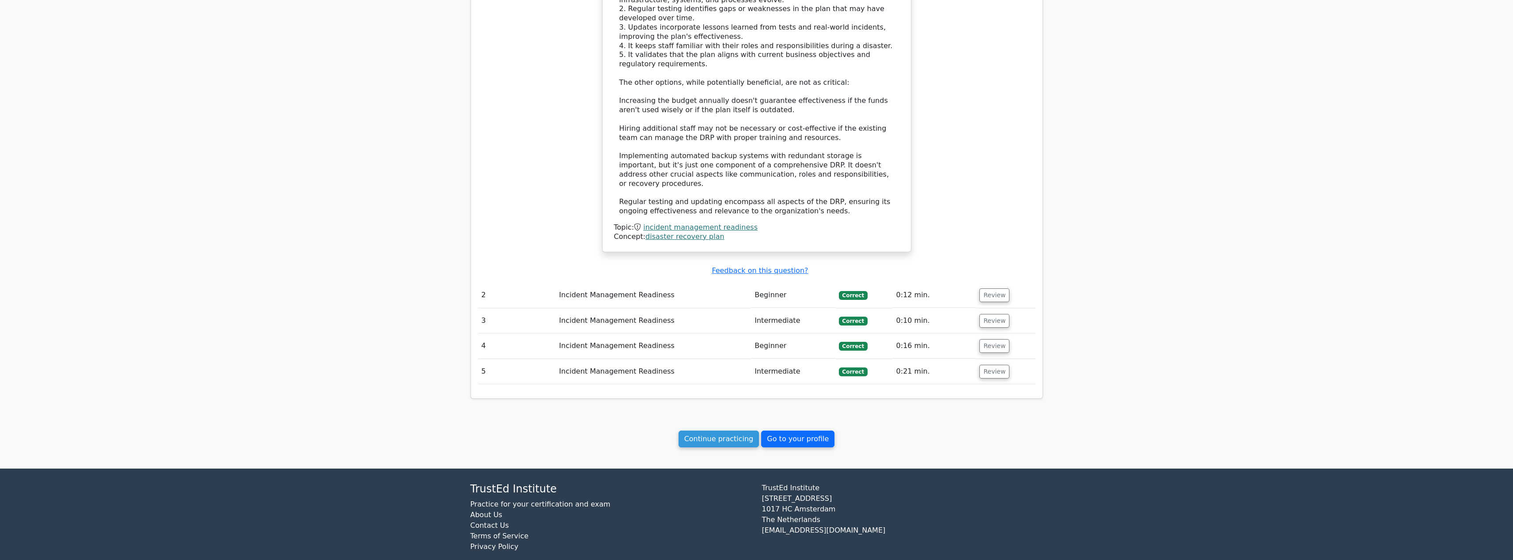
click at [797, 431] on link "Go to your profile" at bounding box center [797, 439] width 73 height 17
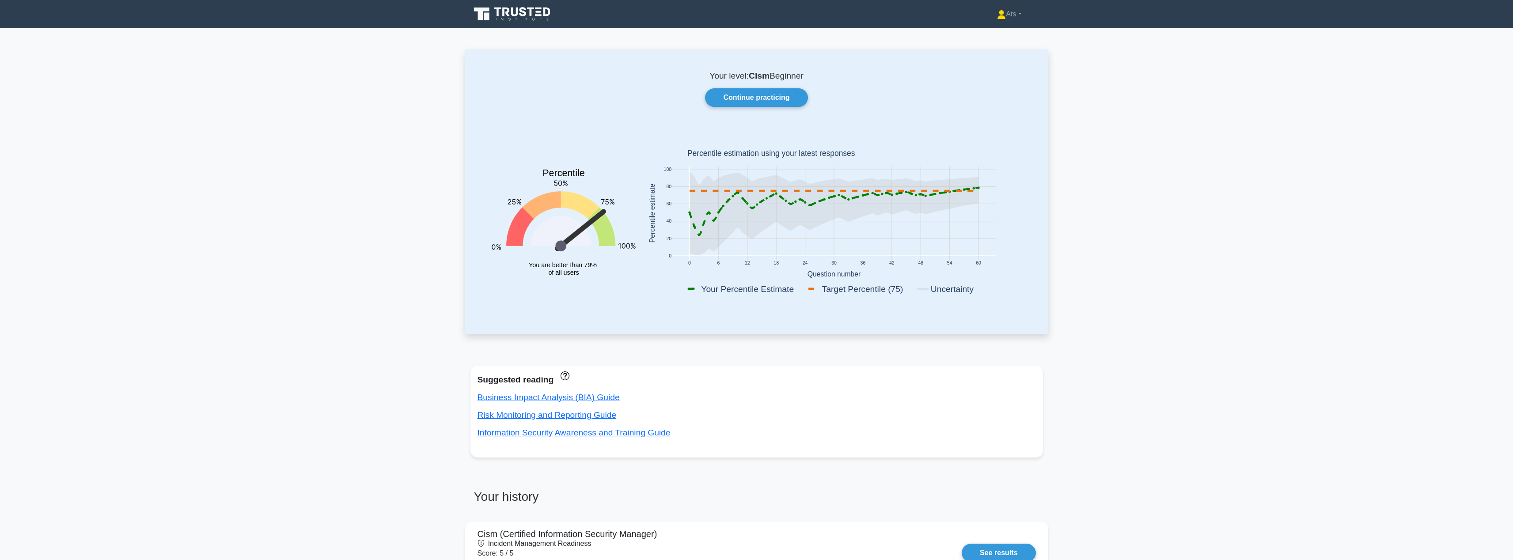
click at [903, 342] on main "Your level: Cism Beginner Continue practicing Percentile You are better than 79…" at bounding box center [756, 556] width 1513 height 1057
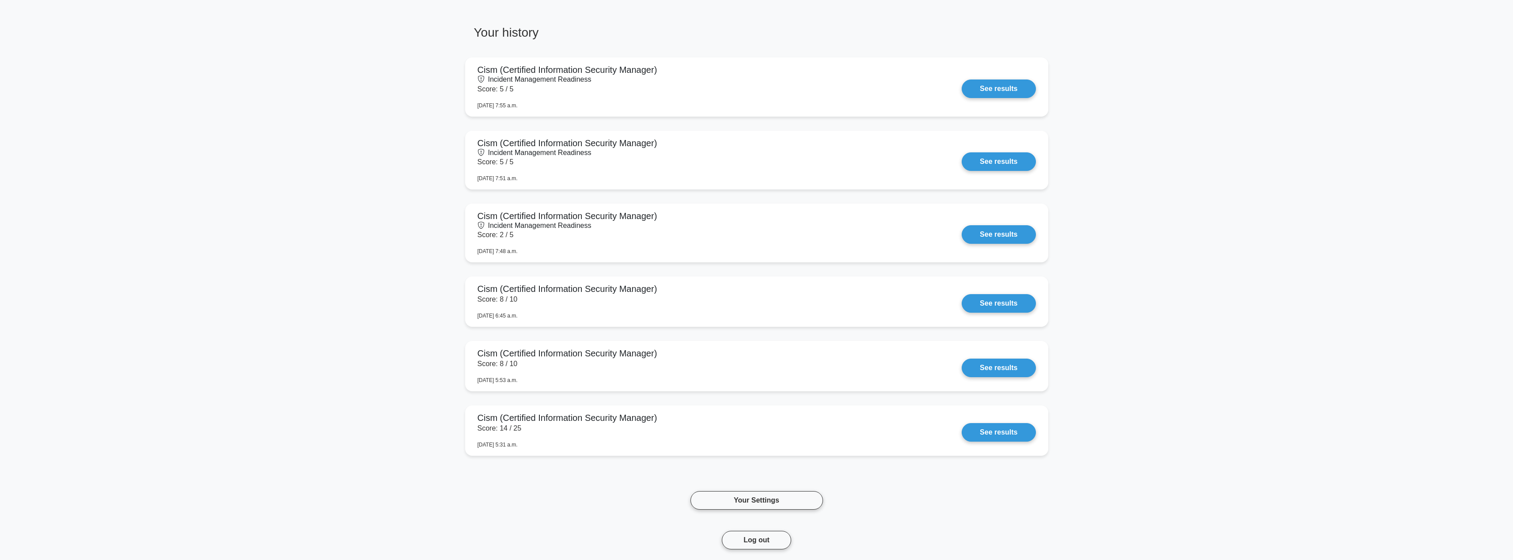
scroll to position [623, 0]
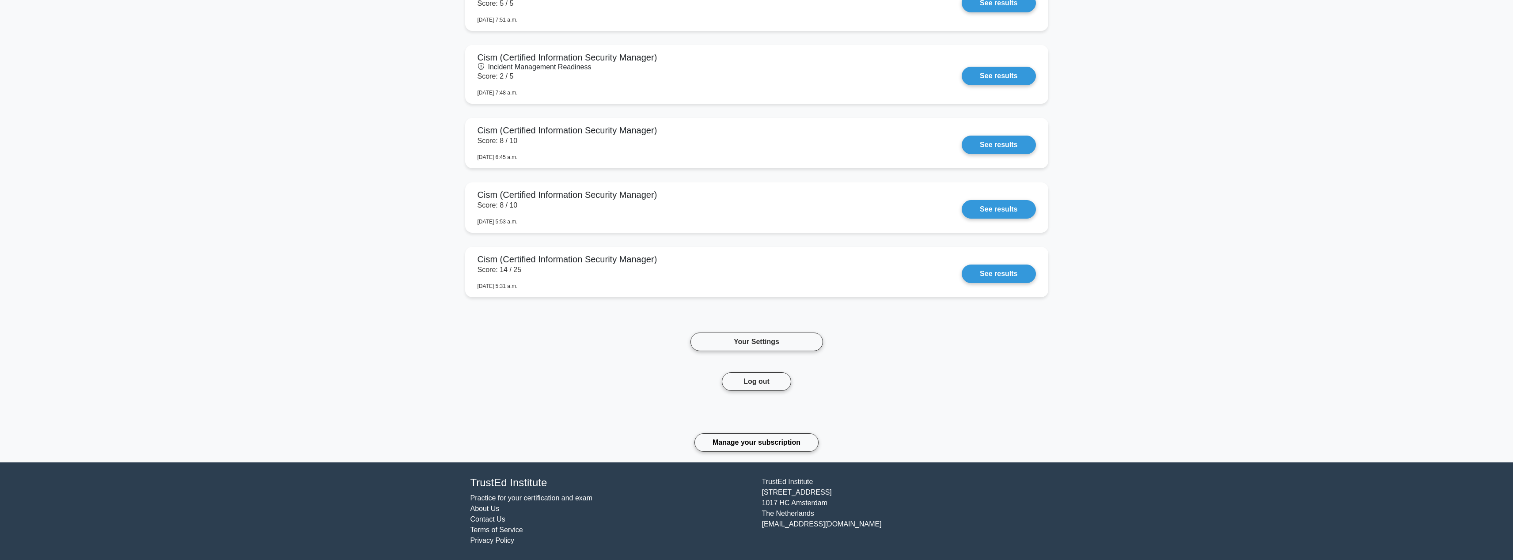
click at [992, 359] on div "Your Settings" at bounding box center [756, 341] width 583 height 61
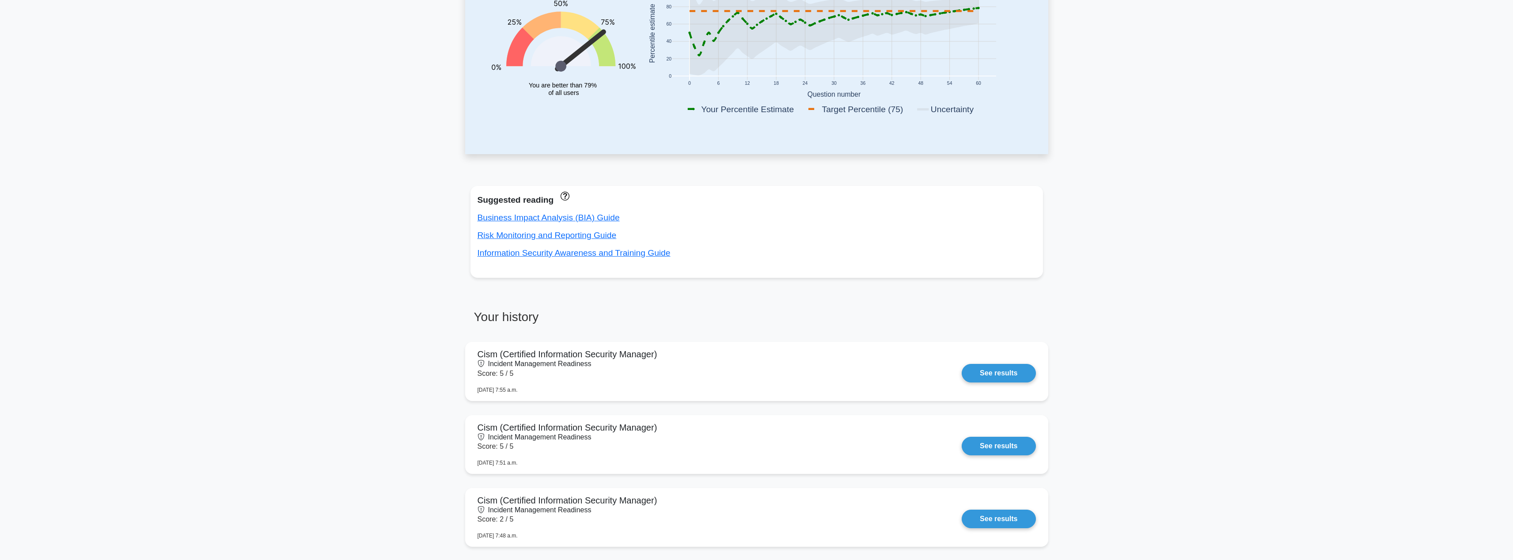
scroll to position [0, 0]
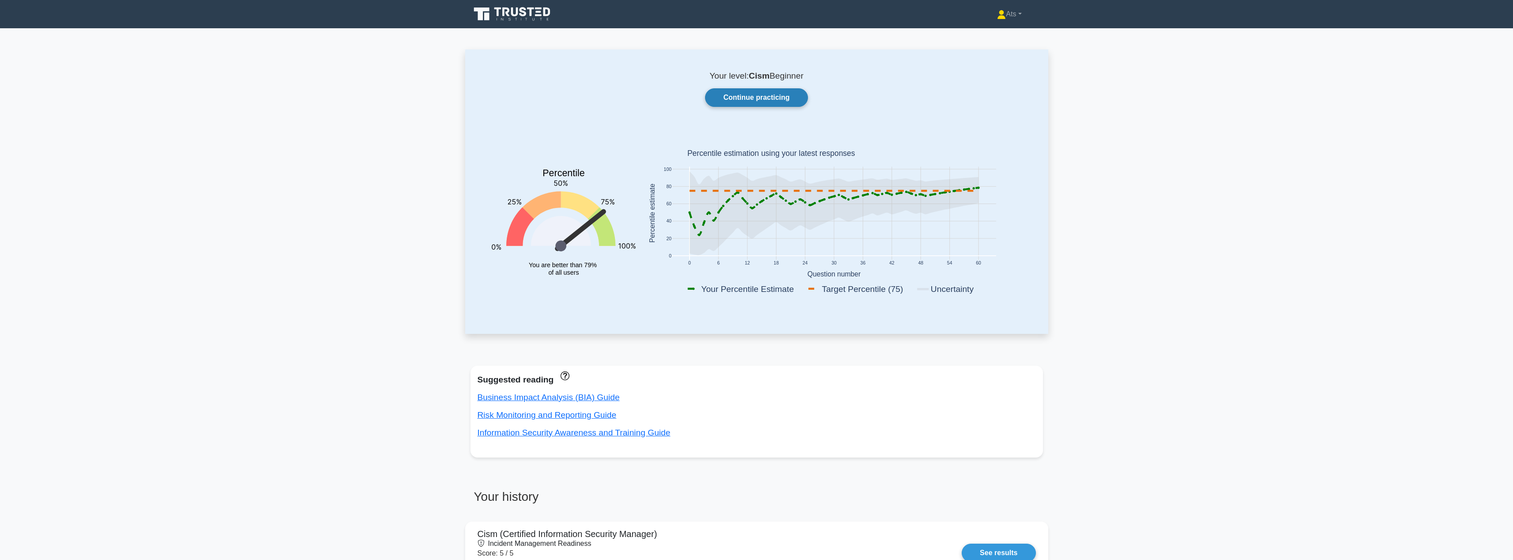
click at [753, 99] on link "Continue practicing" at bounding box center [756, 97] width 102 height 19
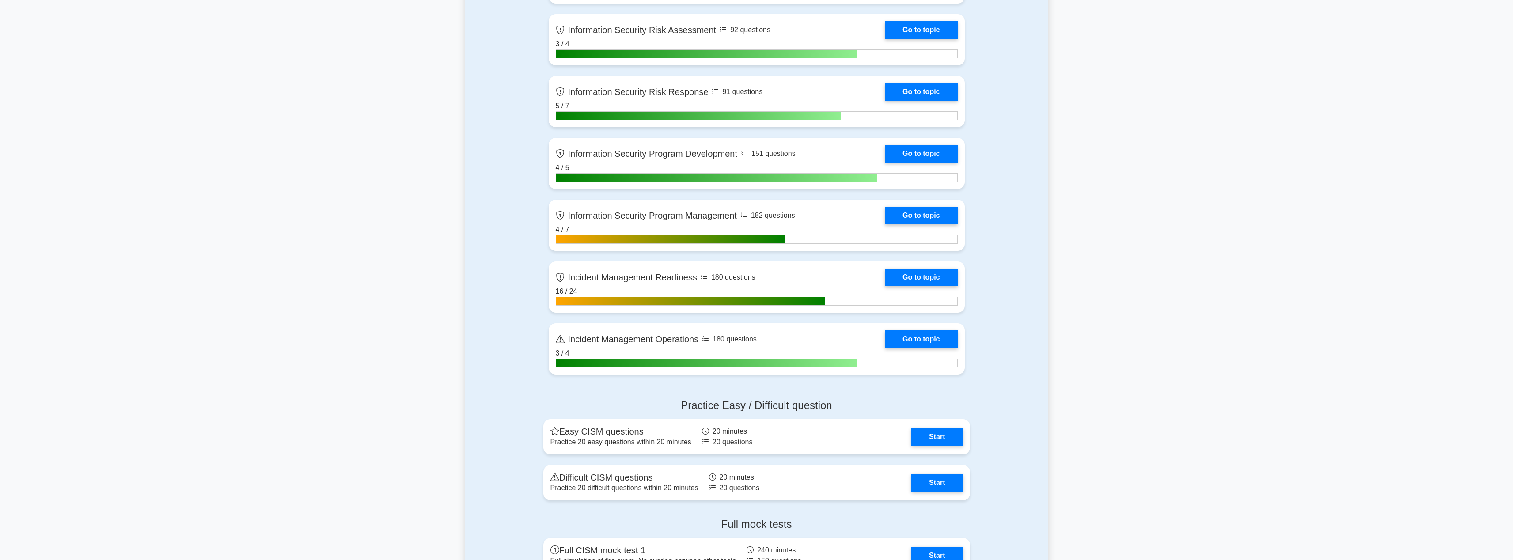
scroll to position [564, 0]
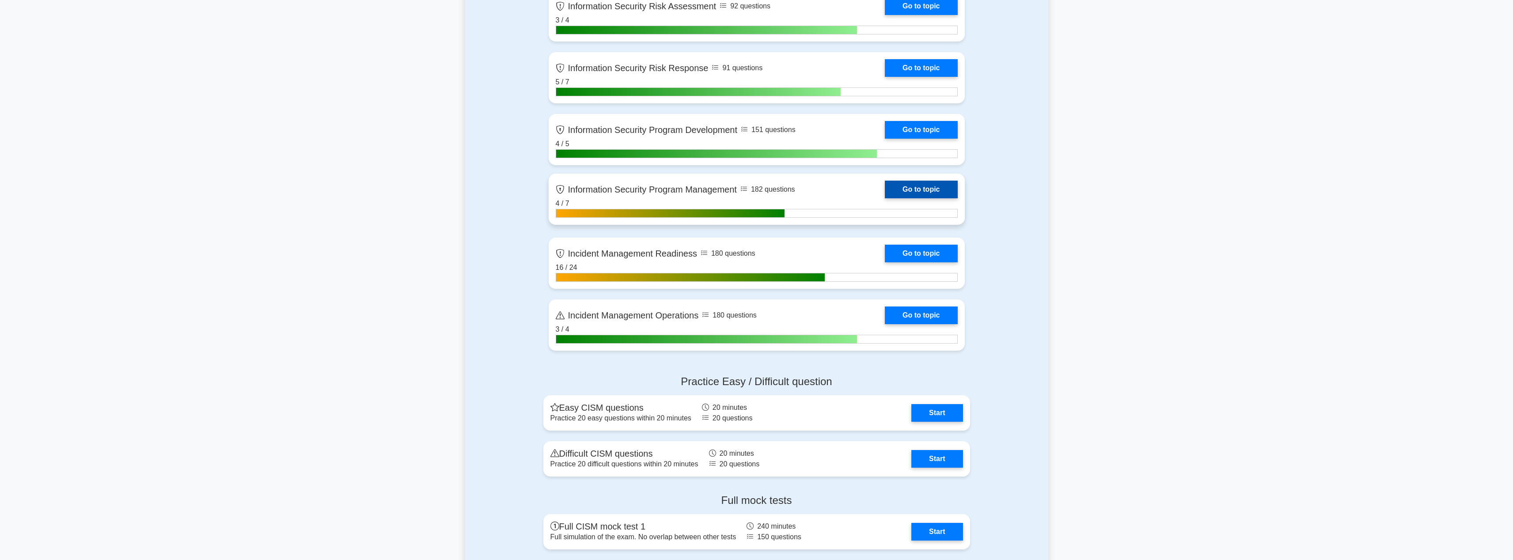
click at [908, 187] on link "Go to topic" at bounding box center [921, 190] width 72 height 18
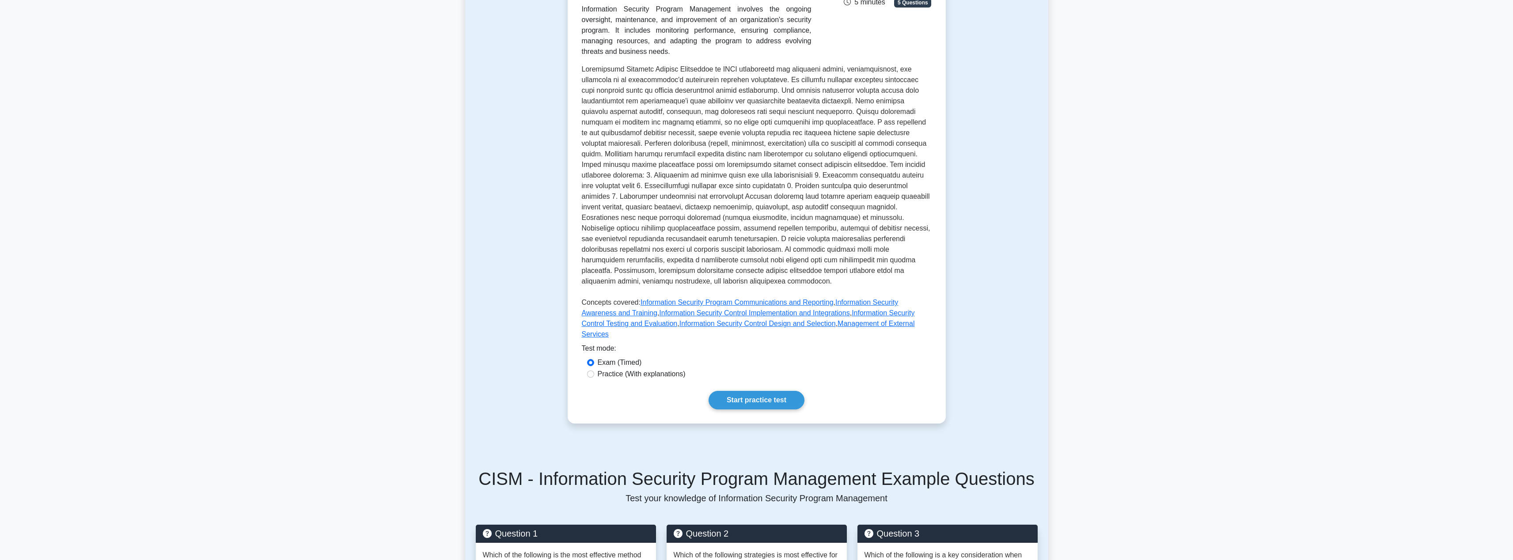
scroll to position [184, 0]
click at [777, 402] on link "Start practice test" at bounding box center [757, 401] width 96 height 19
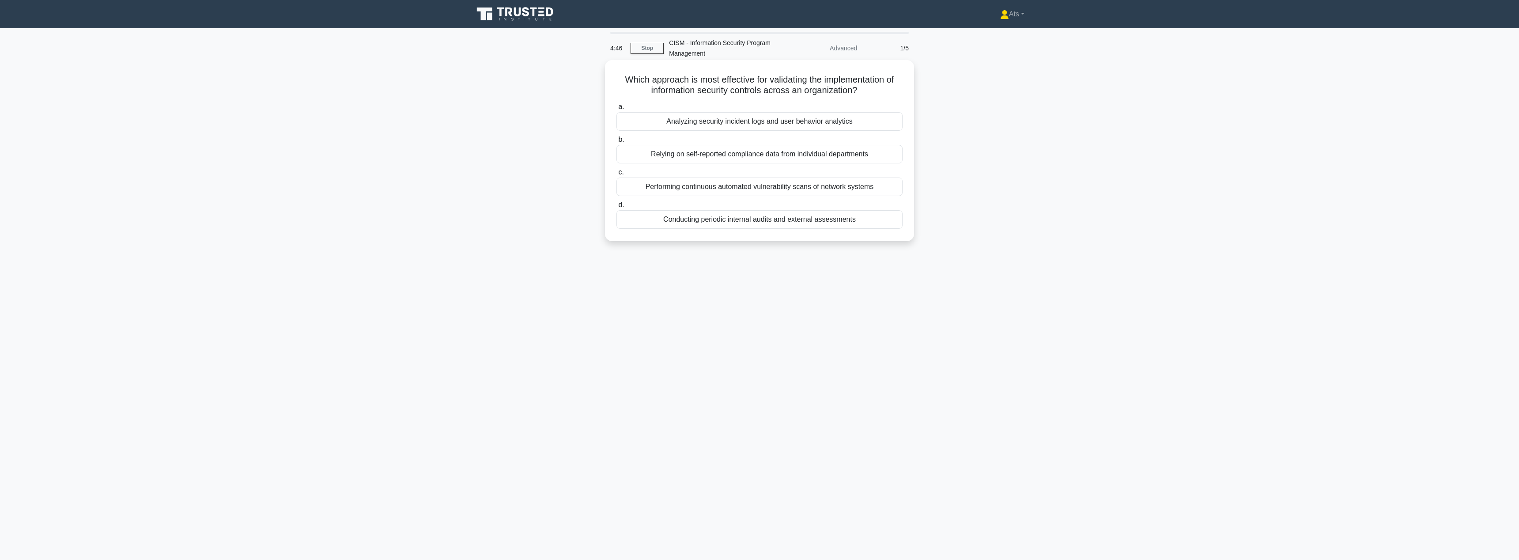
click at [865, 220] on div "Conducting periodic internal audits and external assessments" at bounding box center [760, 219] width 286 height 19
click at [617, 208] on input "d. Conducting periodic internal audits and external assessments" at bounding box center [617, 205] width 0 height 6
click at [805, 221] on div "Incorporating security discussions into regular team meetings" at bounding box center [760, 219] width 286 height 19
click at [617, 208] on input "d. Incorporating security discussions into regular team meetings" at bounding box center [617, 205] width 0 height 6
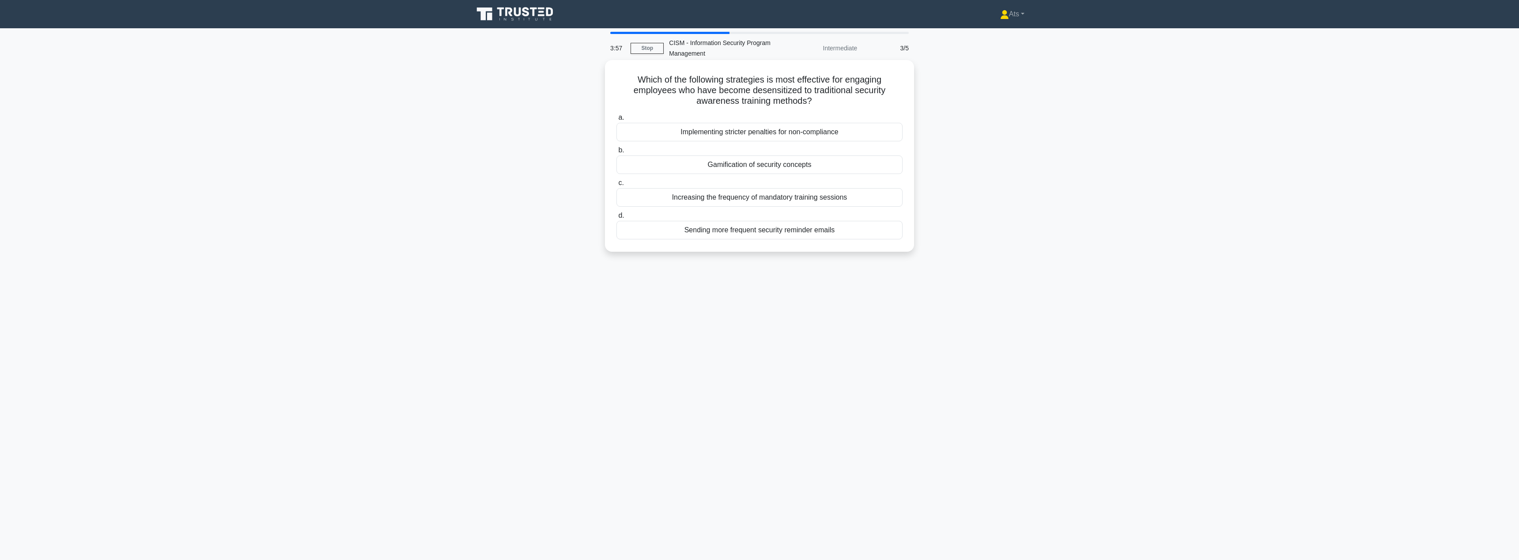
click at [826, 163] on div "Gamification of security concepts" at bounding box center [760, 164] width 286 height 19
click at [617, 153] on input "b. Gamification of security concepts" at bounding box center [617, 151] width 0 height 6
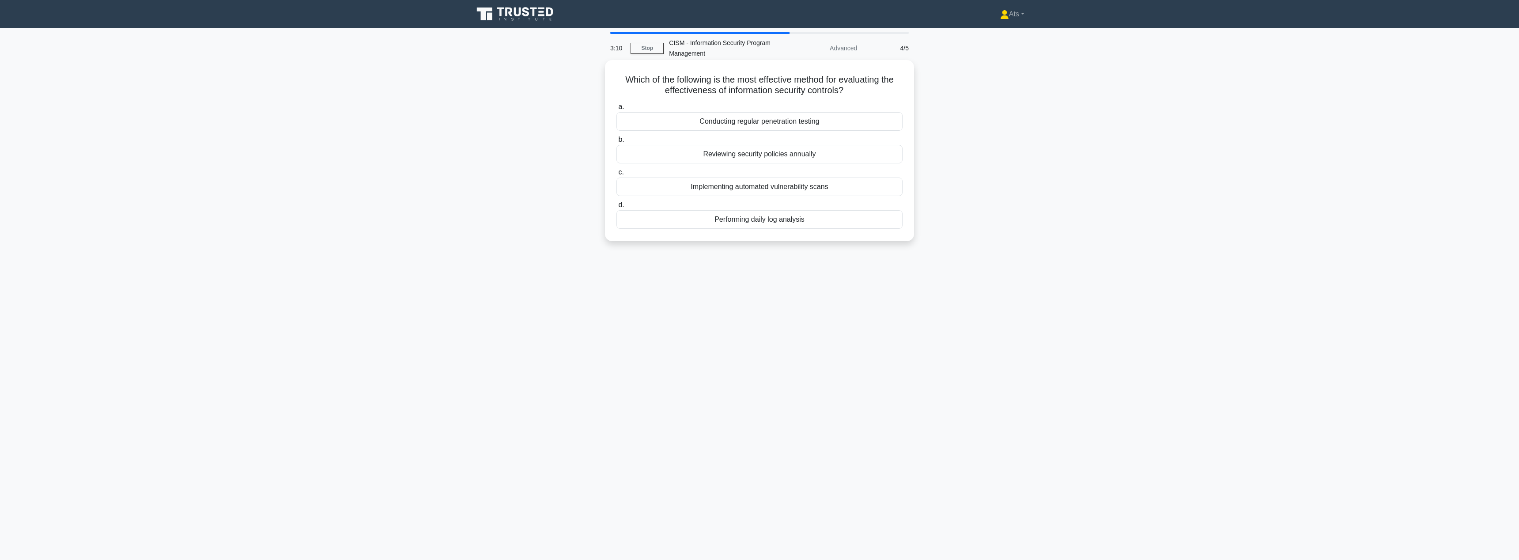
click at [810, 127] on div "Conducting regular penetration testing" at bounding box center [760, 121] width 286 height 19
click at [617, 110] on input "a. Conducting regular penetration testing" at bounding box center [617, 107] width 0 height 6
click at [810, 127] on div "To align security controls with business objectives and risk management strateg…" at bounding box center [760, 123] width 286 height 19
click at [617, 112] on input "a. To align security controls with business objectives and risk management stra…" at bounding box center [617, 109] width 0 height 6
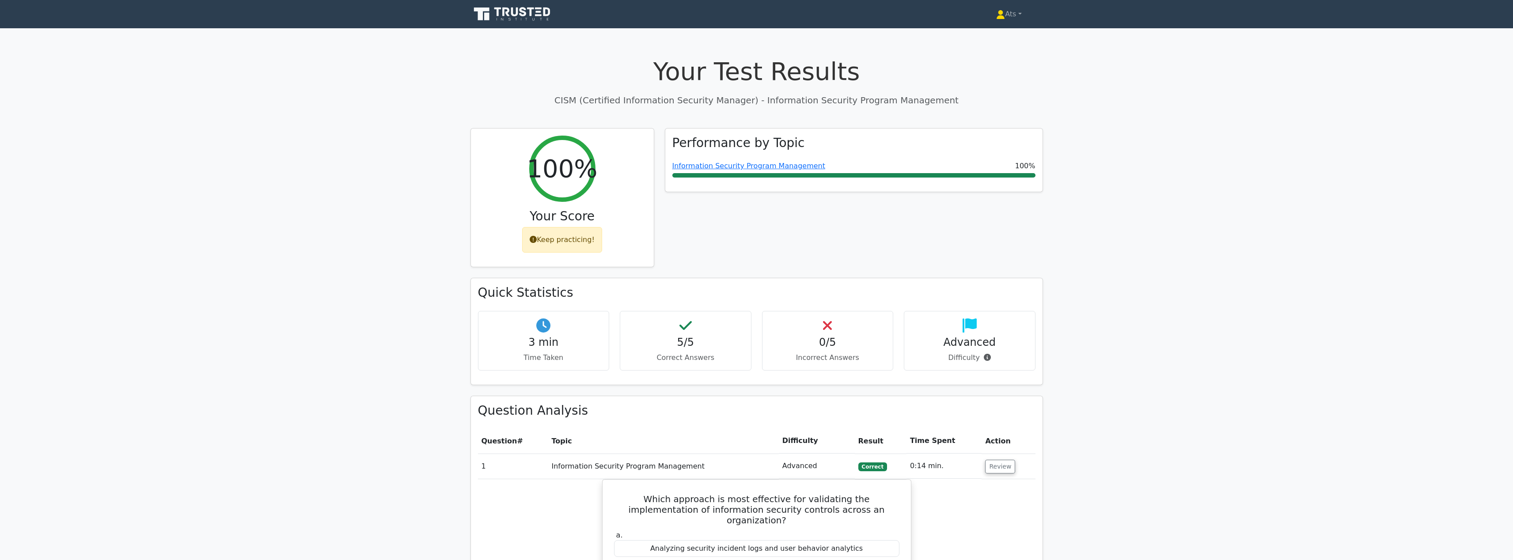
scroll to position [736, 0]
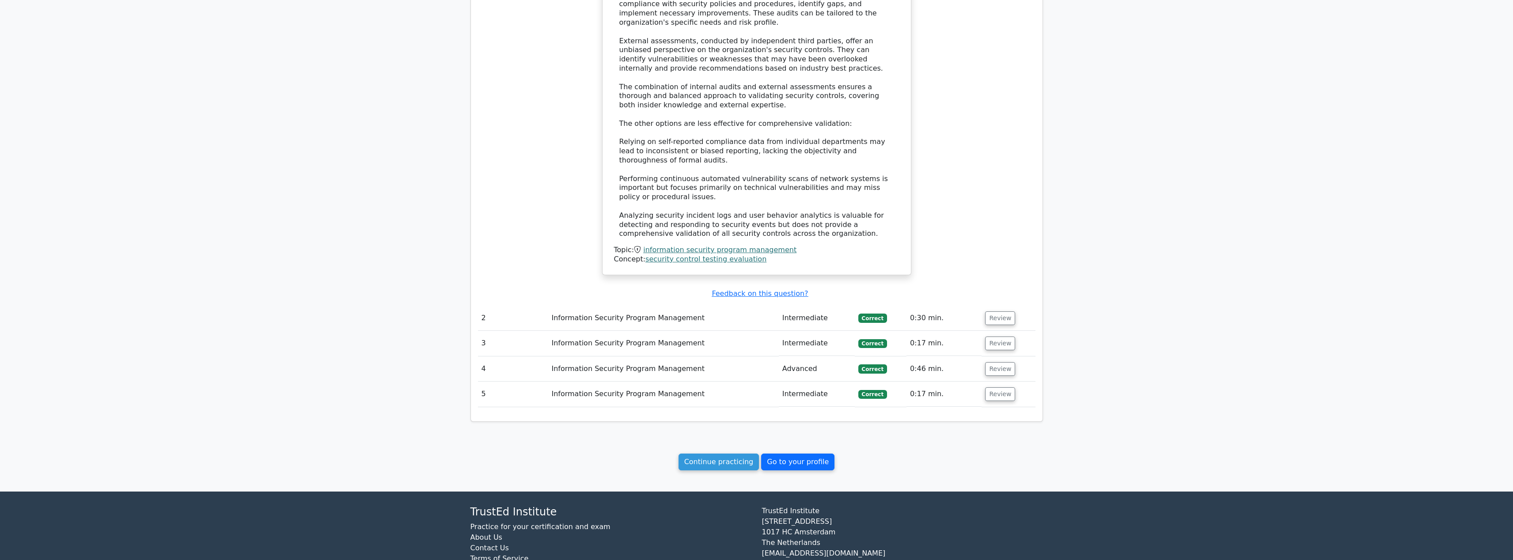
click at [796, 454] on link "Go to your profile" at bounding box center [797, 462] width 73 height 17
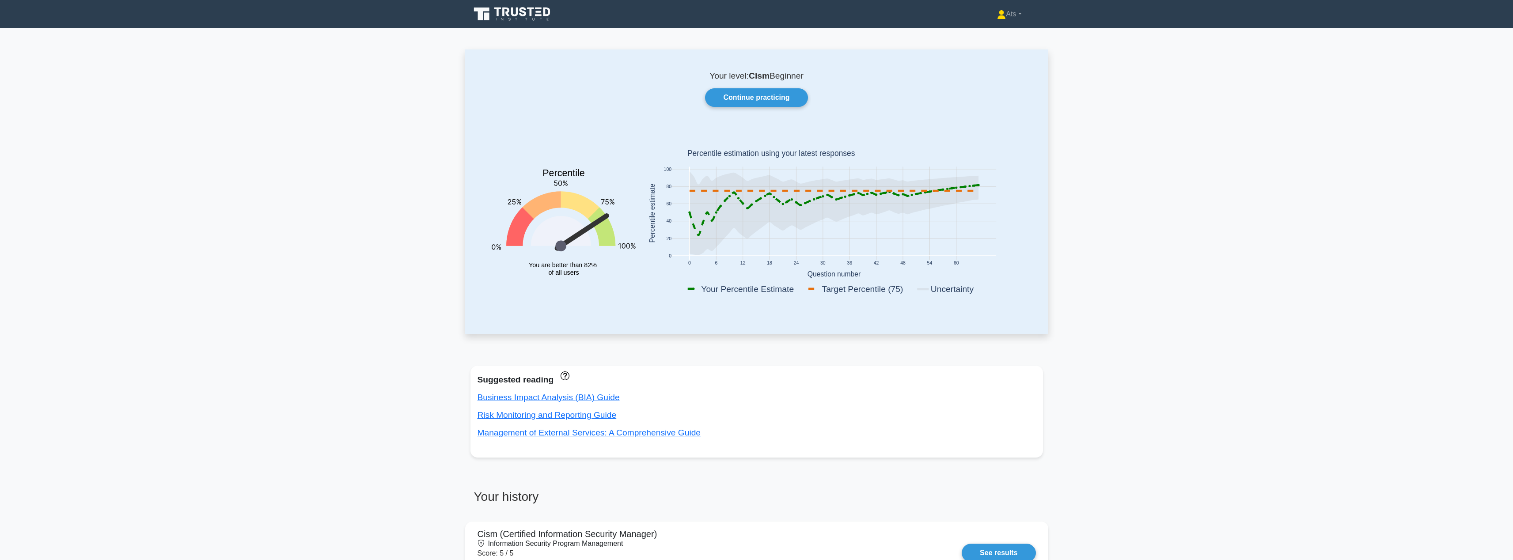
click at [804, 92] on link "Continue practicing" at bounding box center [756, 97] width 102 height 19
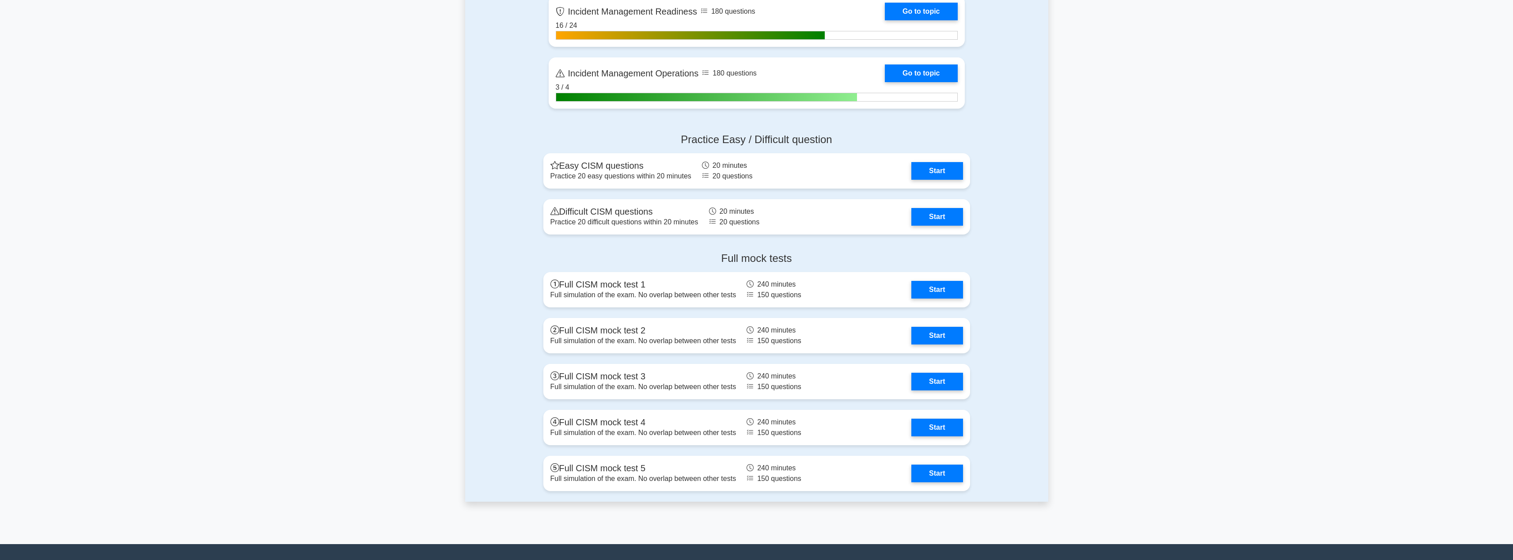
scroll to position [702, 0]
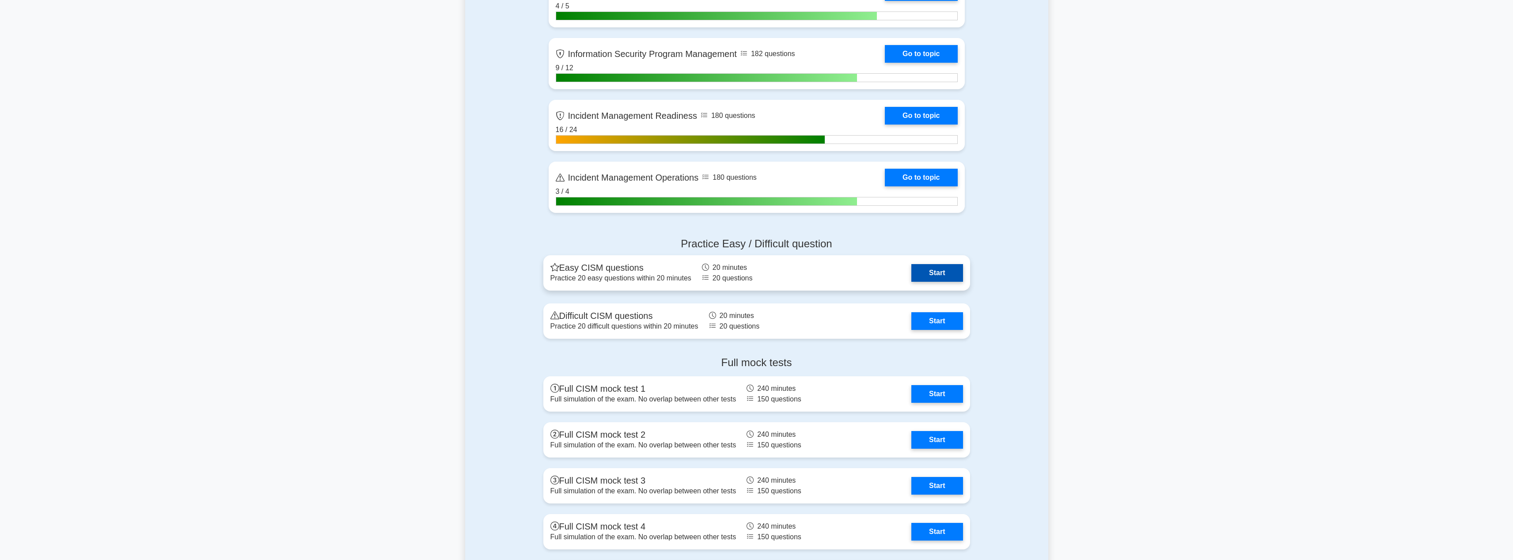
click at [929, 272] on link "Start" at bounding box center [936, 273] width 51 height 18
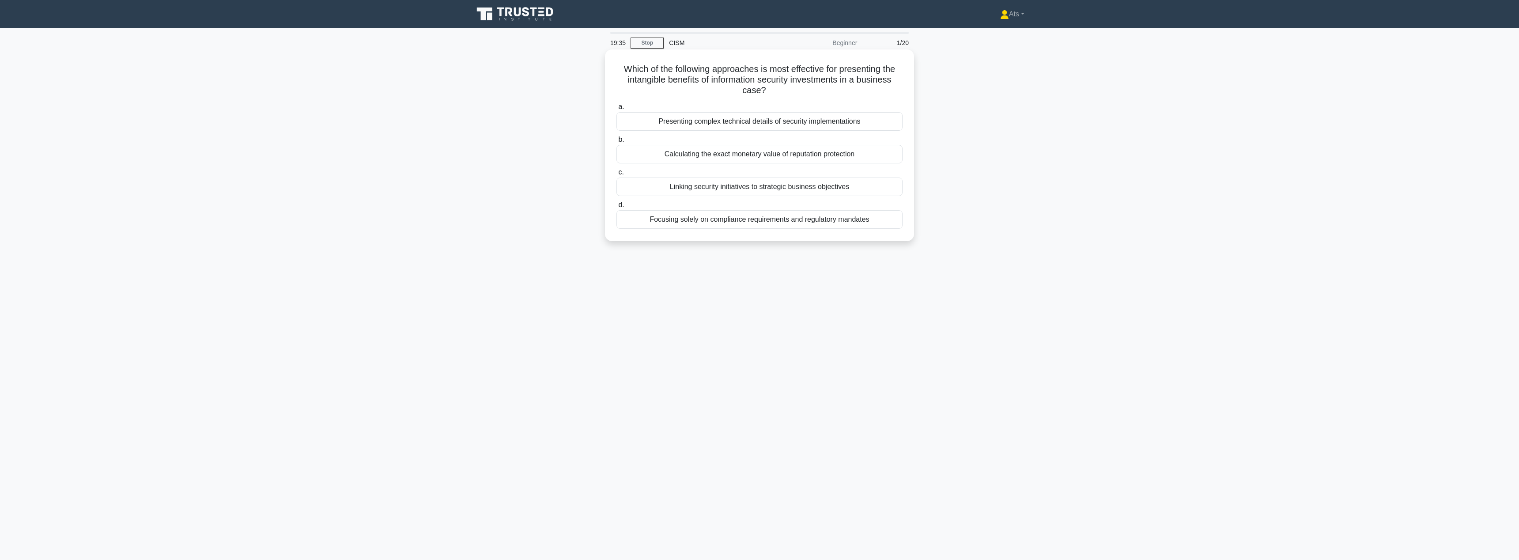
click at [825, 187] on div "Linking security initiatives to strategic business objectives" at bounding box center [760, 187] width 286 height 19
click at [617, 175] on input "c. Linking security initiatives to strategic business objectives" at bounding box center [617, 173] width 0 height 6
click at [833, 143] on div "To verify compliance with contractual obligations and security standards" at bounding box center [760, 143] width 286 height 19
click at [617, 132] on input "b. To verify compliance with contractual obligations and security standards" at bounding box center [617, 129] width 0 height 6
click at [853, 232] on div "To provide a structured approach for handling deviations from established secur…" at bounding box center [760, 224] width 286 height 29
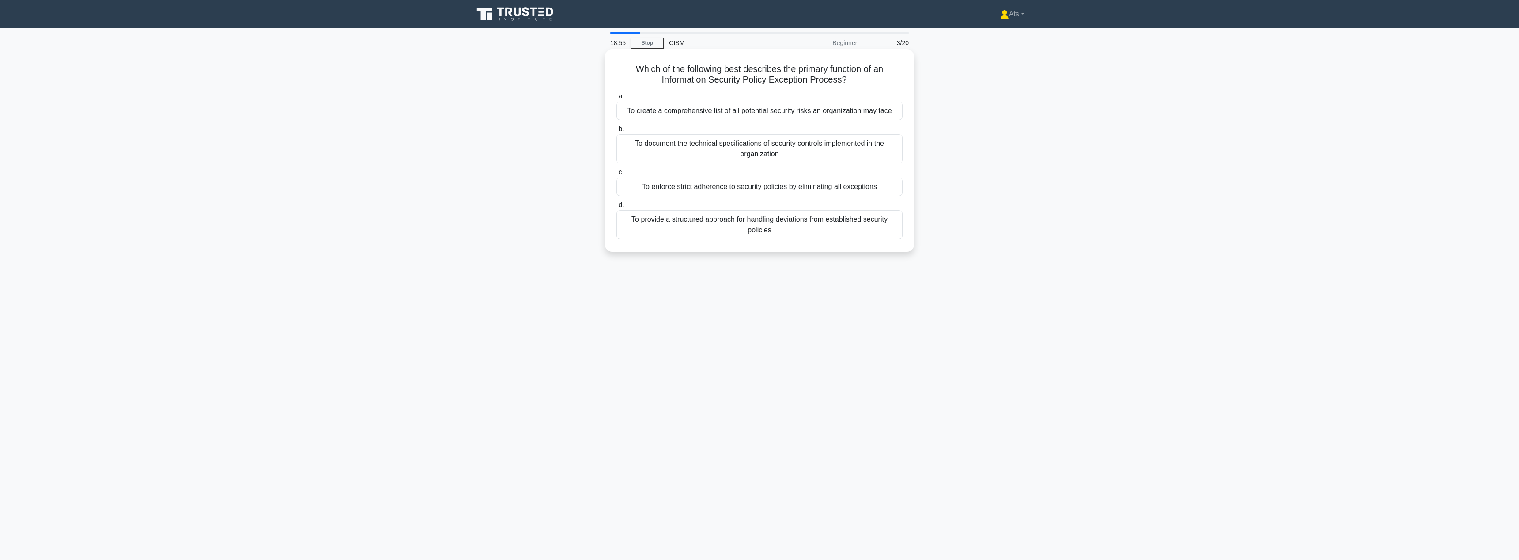
click at [617, 208] on input "d. To provide a structured approach for handling deviations from established se…" at bounding box center [617, 205] width 0 height 6
click at [724, 204] on div "Conducting full-scale simulations" at bounding box center [760, 209] width 286 height 19
click at [617, 197] on input "d. Conducting full-scale simulations" at bounding box center [617, 195] width 0 height 6
click at [829, 140] on div "The number of users who can access the asset" at bounding box center [760, 143] width 286 height 19
click at [617, 132] on input "b. The number of users who can access the asset" at bounding box center [617, 129] width 0 height 6
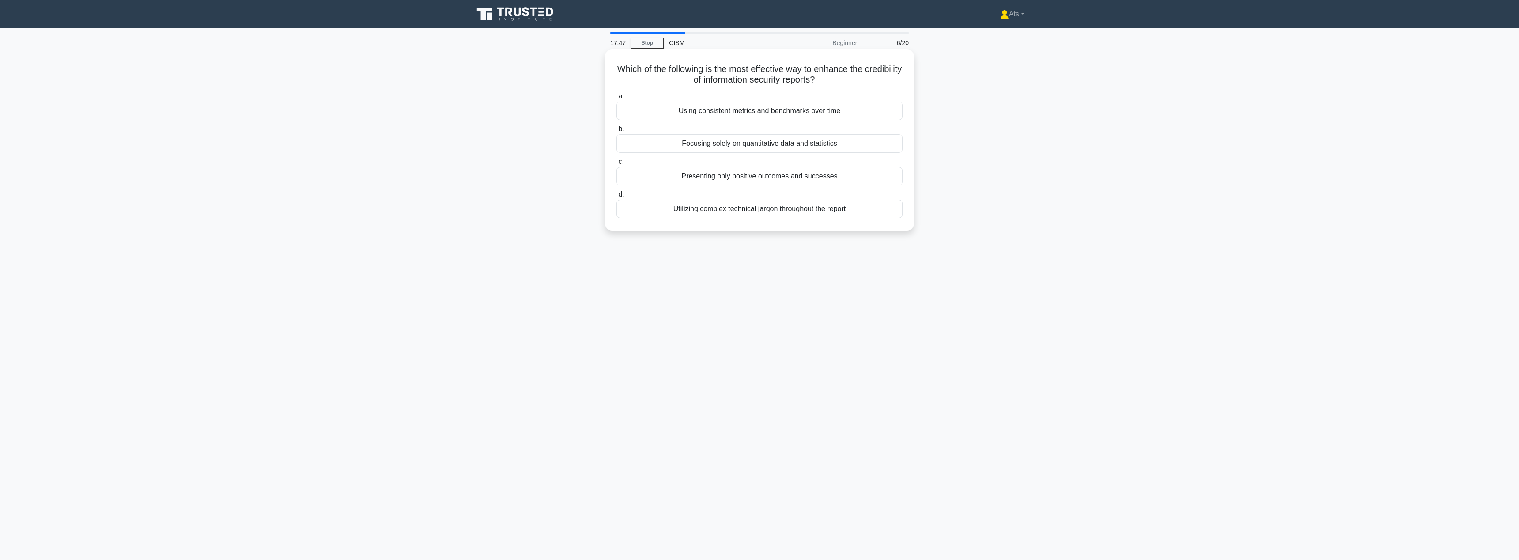
click at [832, 110] on div "Using consistent metrics and benchmarks over time" at bounding box center [760, 111] width 286 height 19
click at [617, 99] on input "a. Using consistent metrics and benchmarks over time" at bounding box center [617, 97] width 0 height 6
click at [849, 108] on div "Risk-based approach aligned with business objectives" at bounding box center [760, 111] width 286 height 19
click at [617, 99] on input "a. Risk-based approach aligned with business objectives" at bounding box center [617, 97] width 0 height 6
click at [792, 147] on div "Analyzing root causes of the incident" at bounding box center [760, 143] width 286 height 19
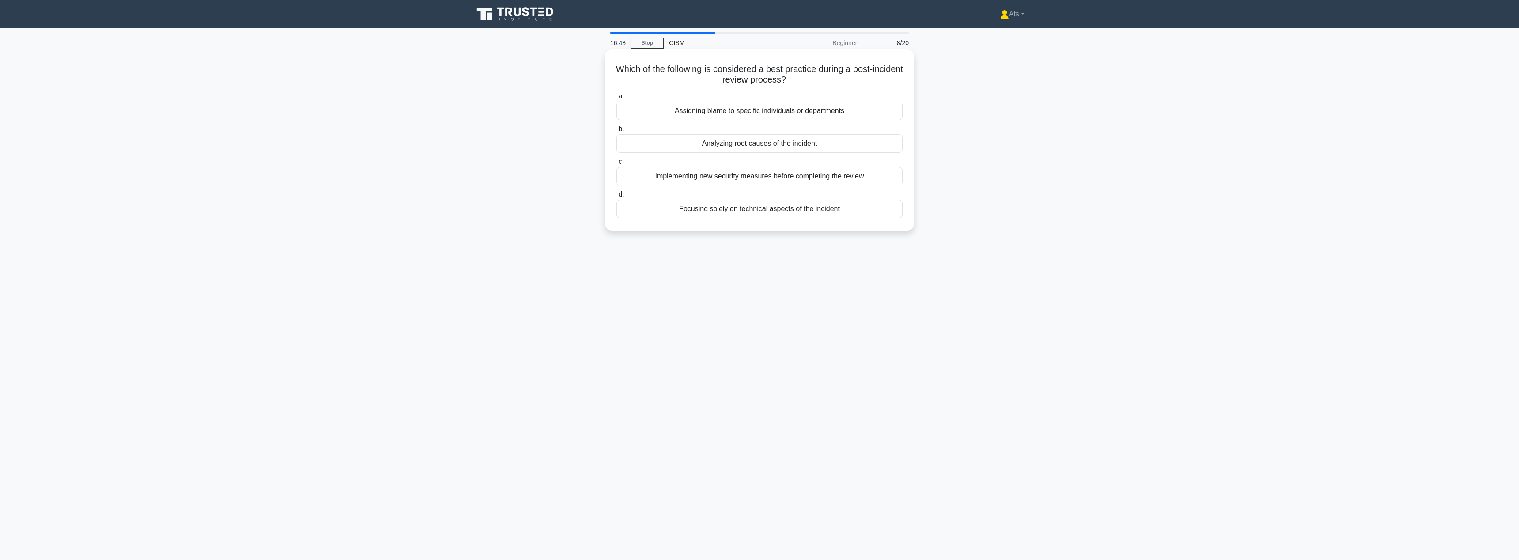
click at [617, 132] on input "b. Analyzing root causes of the incident" at bounding box center [617, 129] width 0 height 6
click at [762, 213] on div "Measuring the reduction in security incidents and associated costs" at bounding box center [760, 209] width 286 height 19
click at [617, 197] on input "d. Measuring the reduction in security incidents and associated costs" at bounding box center [617, 195] width 0 height 6
click at [785, 143] on div "Continuous risk monitoring and assessment" at bounding box center [760, 143] width 286 height 19
click at [617, 132] on input "b. Continuous risk monitoring and assessment" at bounding box center [617, 129] width 0 height 6
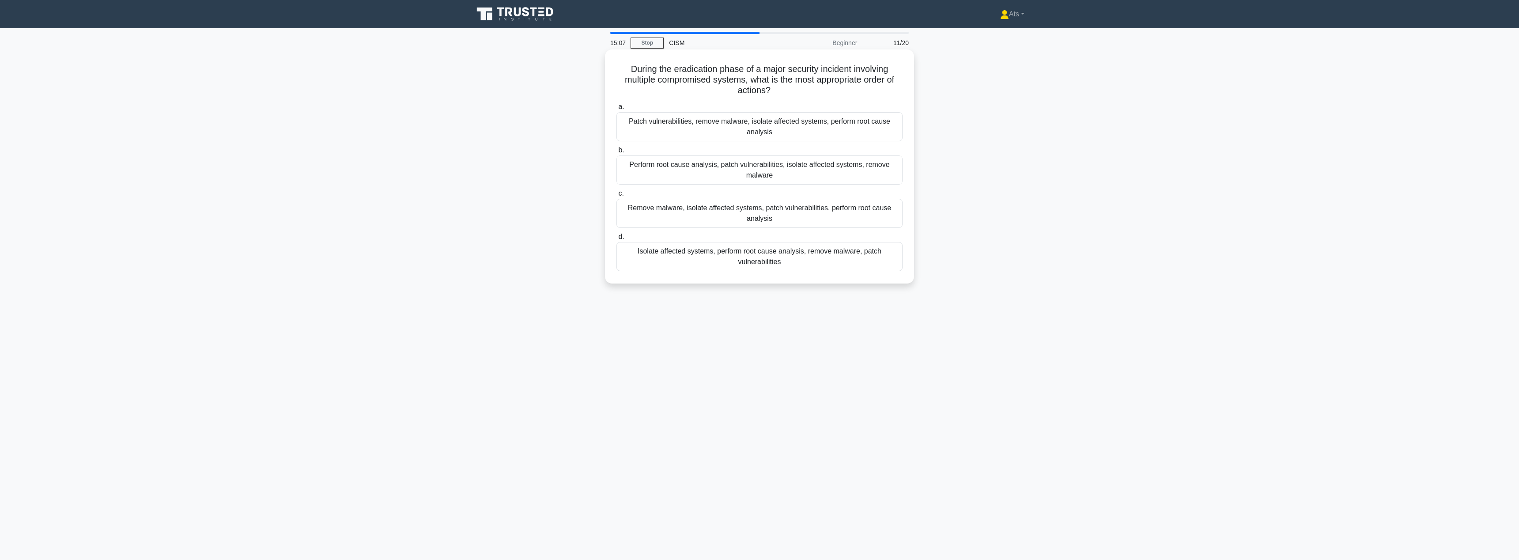
click at [731, 251] on div "Isolate affected systems, perform root cause analysis, remove malware, patch vu…" at bounding box center [760, 256] width 286 height 29
click at [617, 240] on input "d. Isolate affected systems, perform root cause analysis, remove malware, patch…" at bounding box center [617, 237] width 0 height 6
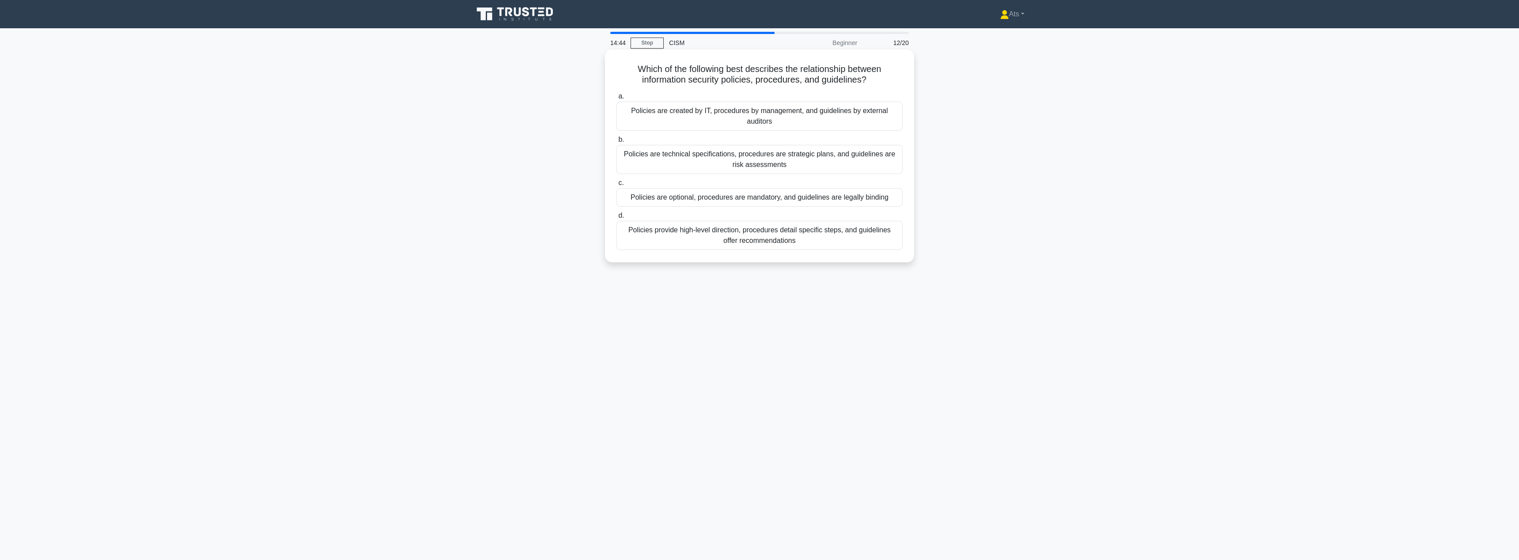
click at [709, 239] on div "Policies provide high-level direction, procedures detail specific steps, and gu…" at bounding box center [760, 235] width 286 height 29
click at [617, 219] on input "d. Policies provide high-level direction, procedures detail specific steps, and…" at bounding box center [617, 216] width 0 height 6
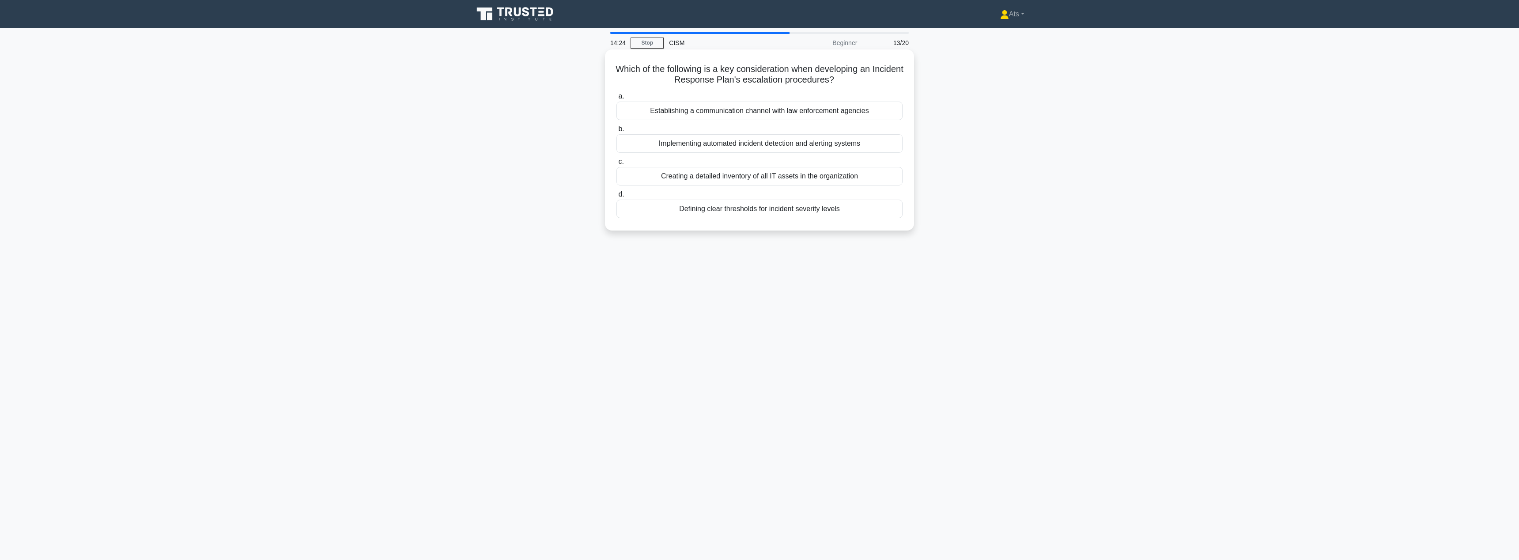
click at [713, 209] on div "Defining clear thresholds for incident severity levels" at bounding box center [760, 209] width 286 height 19
click at [617, 197] on input "d. Defining clear thresholds for incident severity levels" at bounding box center [617, 195] width 0 height 6
click at [762, 145] on div "To provide timely and accurate information to stakeholders" at bounding box center [760, 143] width 286 height 19
click at [617, 132] on input "b. To provide timely and accurate information to stakeholders" at bounding box center [617, 129] width 0 height 6
click at [809, 224] on div "Threat modeling combined with attack tree analysis" at bounding box center [760, 219] width 286 height 19
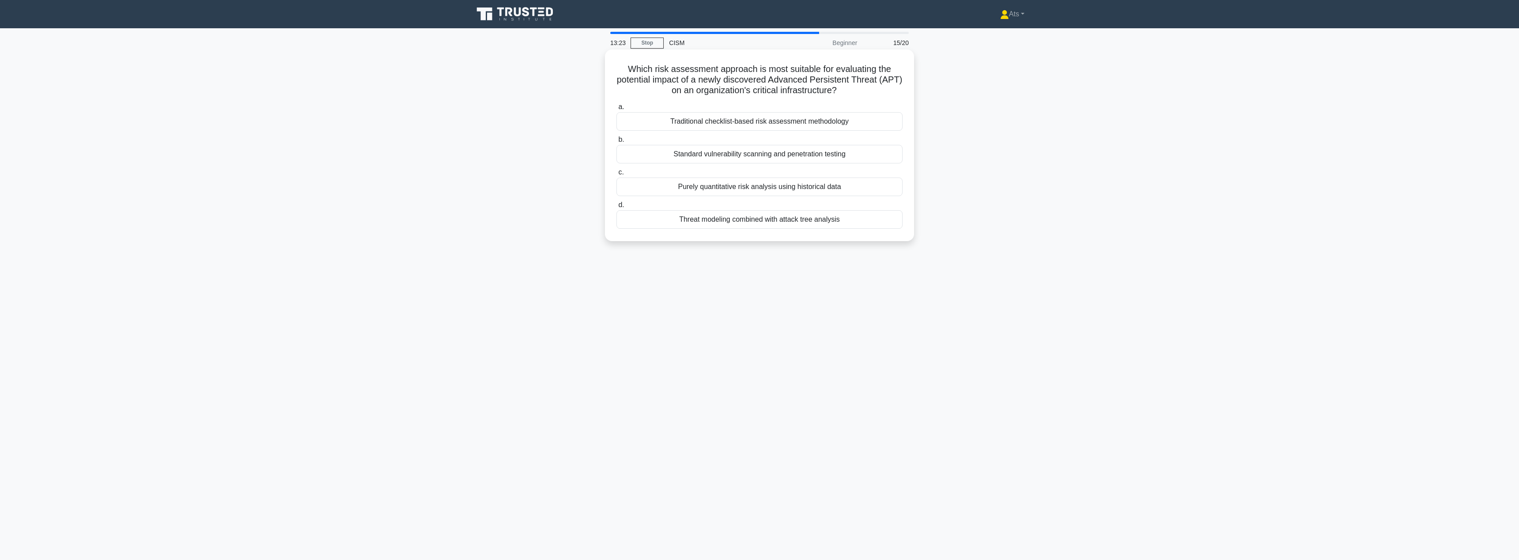
click at [617, 208] on input "d. Threat modeling combined with attack tree analysis" at bounding box center [617, 205] width 0 height 6
click at [887, 122] on div "Conducting joint risk assessments and scenario planning with business units" at bounding box center [760, 121] width 286 height 19
click at [617, 110] on input "a. Conducting joint risk assessments and scenario planning with business units" at bounding box center [617, 107] width 0 height 6
click at [744, 187] on div "Request detailed documentation of the merger's impact on existing services" at bounding box center [760, 187] width 286 height 19
click at [617, 175] on input "c. Request detailed documentation of the merger's impact on existing services" at bounding box center [617, 173] width 0 height 6
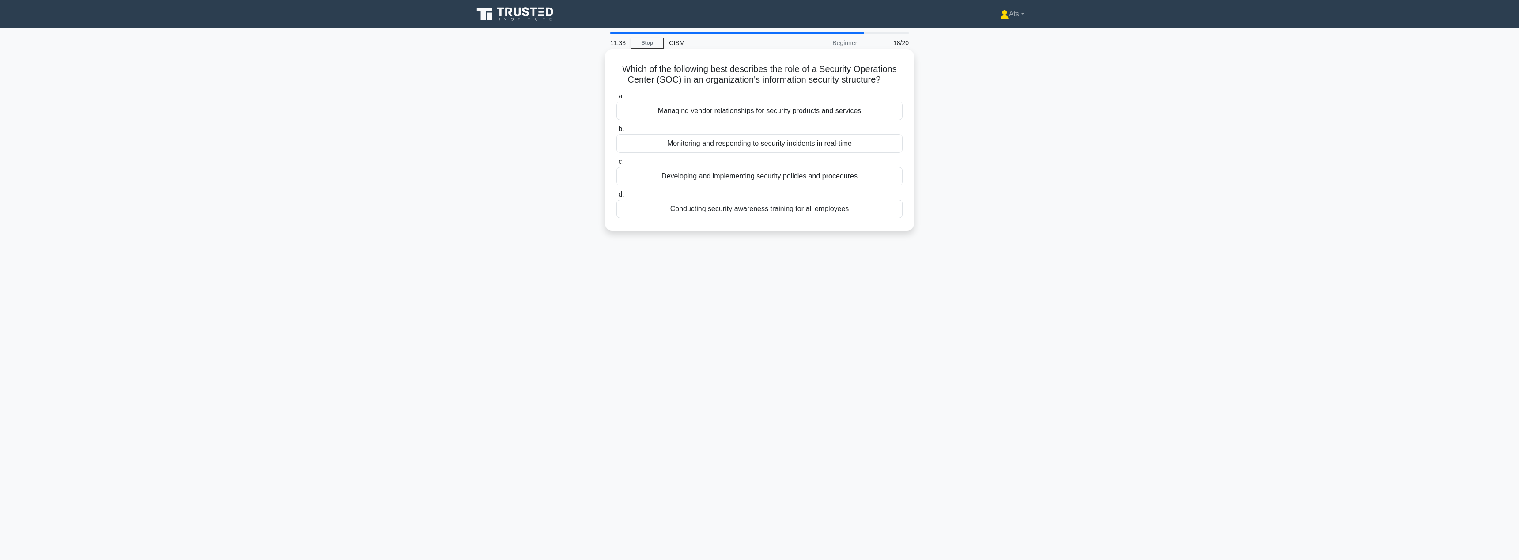
click at [865, 144] on div "Monitoring and responding to security incidents in real-time" at bounding box center [760, 143] width 286 height 19
click at [617, 132] on input "b. Monitoring and responding to security incidents in real-time" at bounding box center [617, 129] width 0 height 6
click at [841, 212] on div "Risk-based assessment" at bounding box center [760, 209] width 286 height 19
click at [617, 197] on input "d. Risk-based assessment" at bounding box center [617, 195] width 0 height 6
click at [862, 207] on div "Providing strategic direction for information security initiatives" at bounding box center [760, 209] width 286 height 19
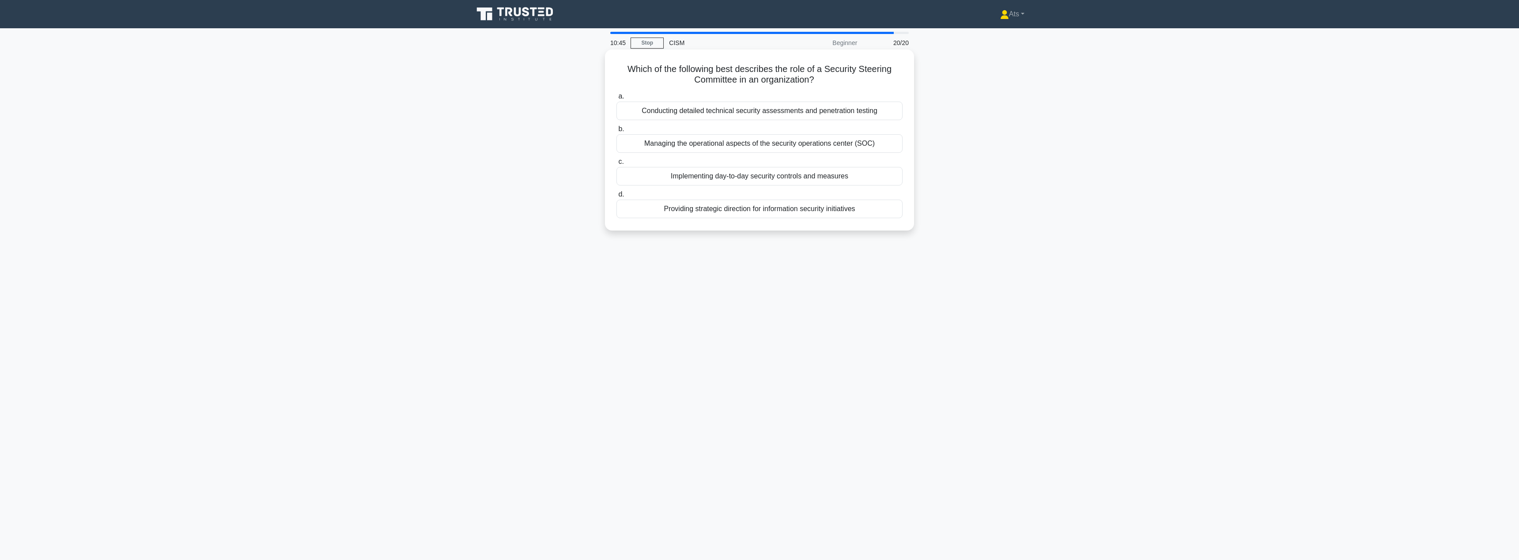
click at [617, 197] on input "d. Providing strategic direction for information security initiatives" at bounding box center [617, 195] width 0 height 6
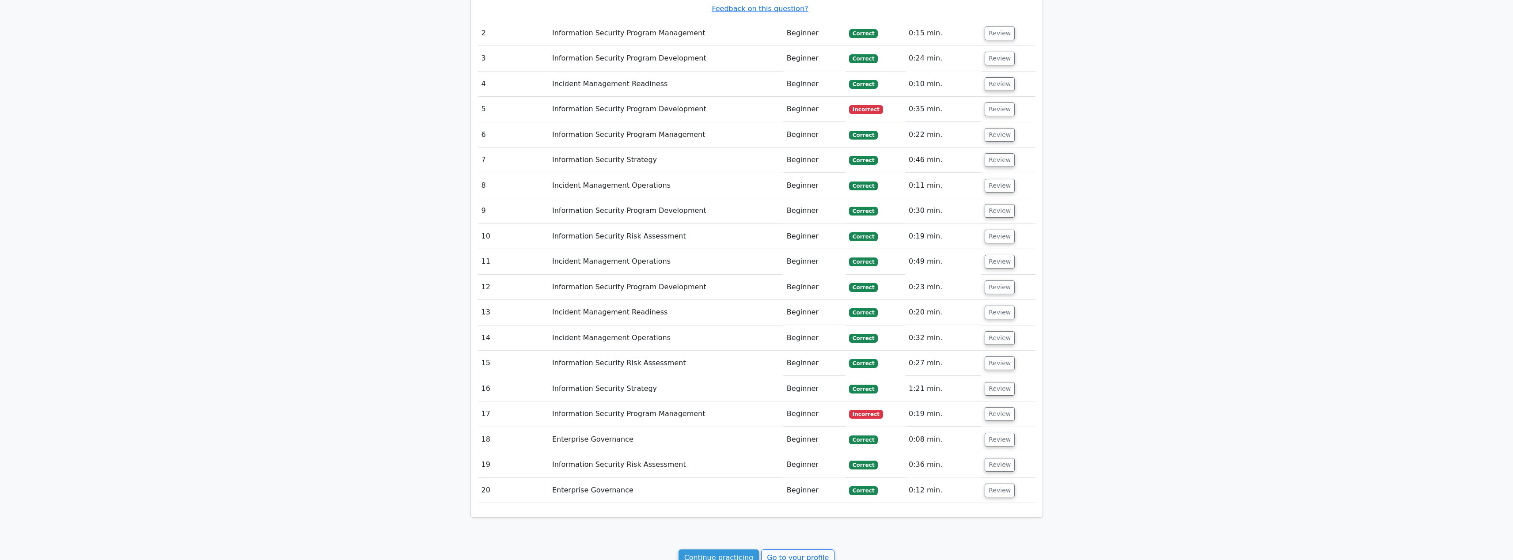
scroll to position [1155, 0]
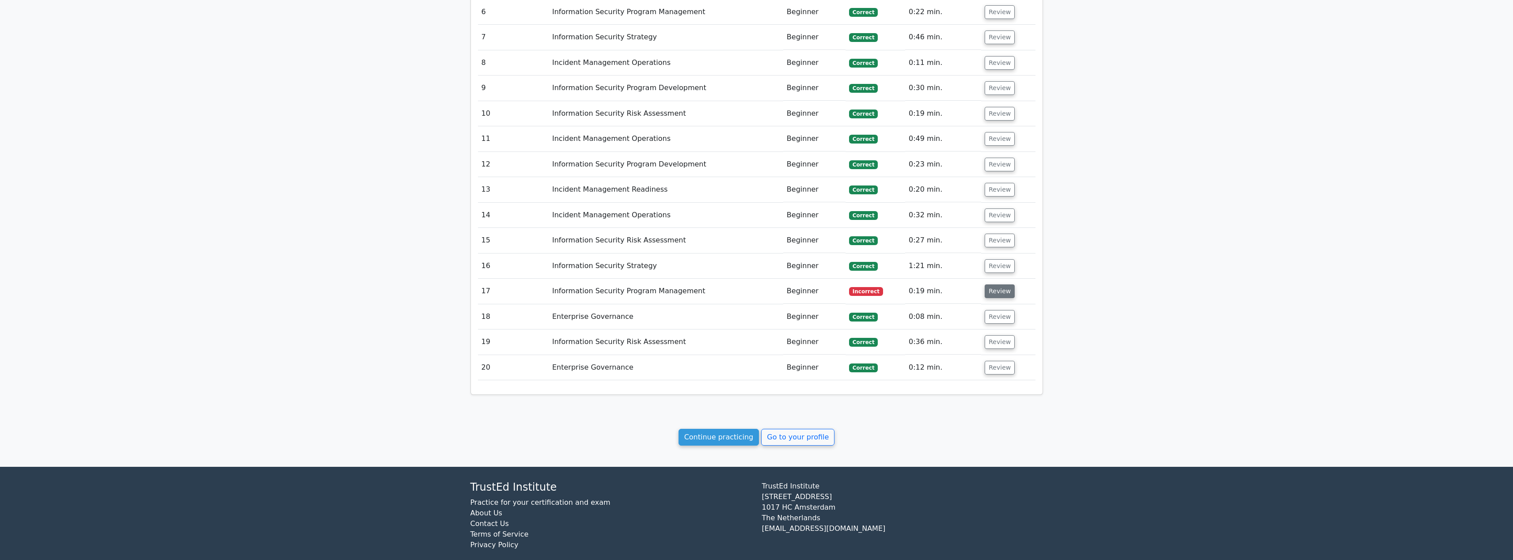
click at [993, 284] on button "Review" at bounding box center [1000, 291] width 30 height 14
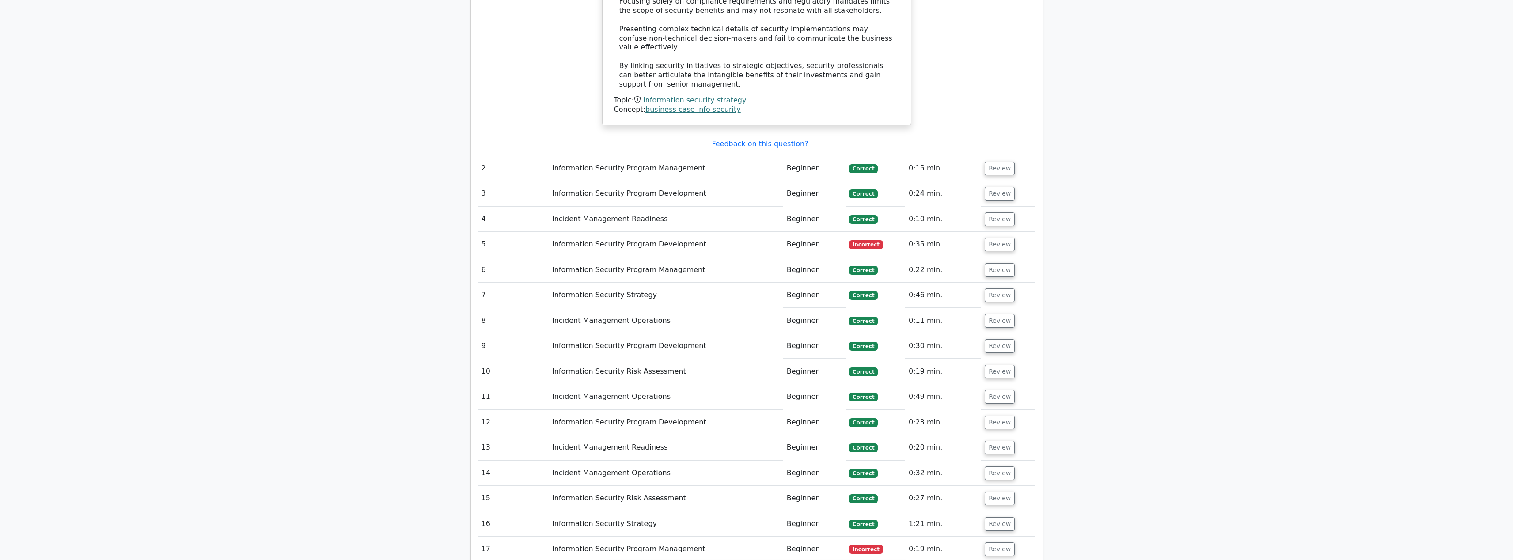
scroll to position [839, 0]
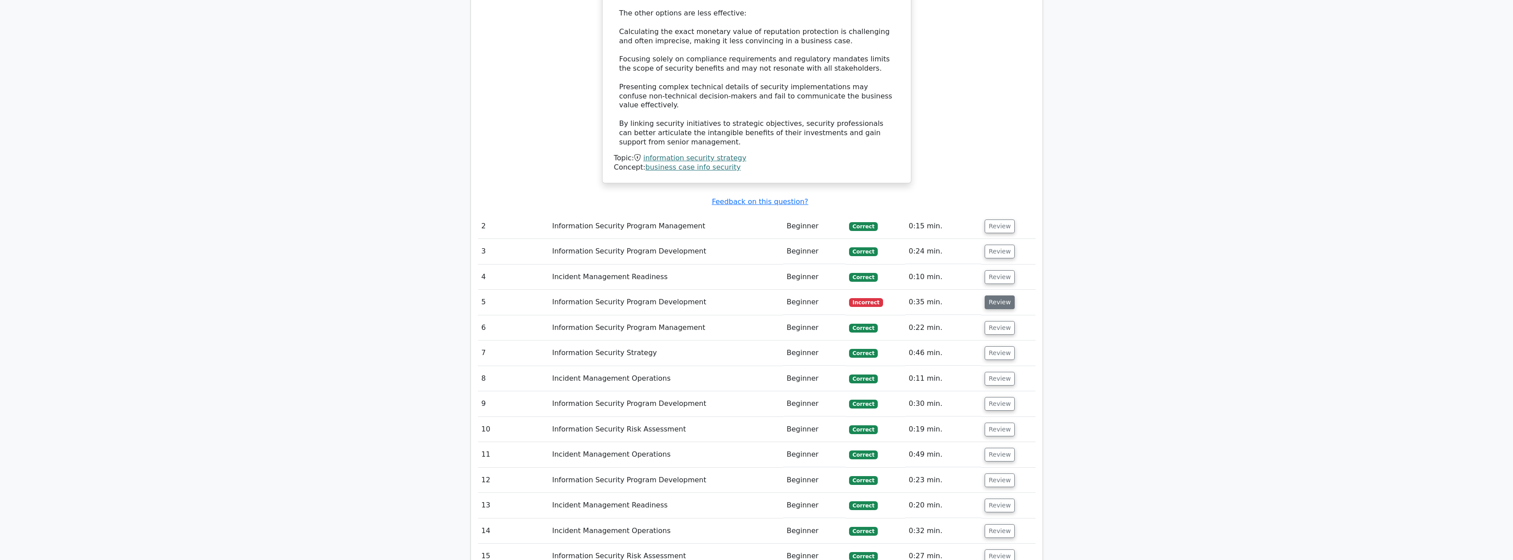
click at [989, 296] on button "Review" at bounding box center [1000, 303] width 30 height 14
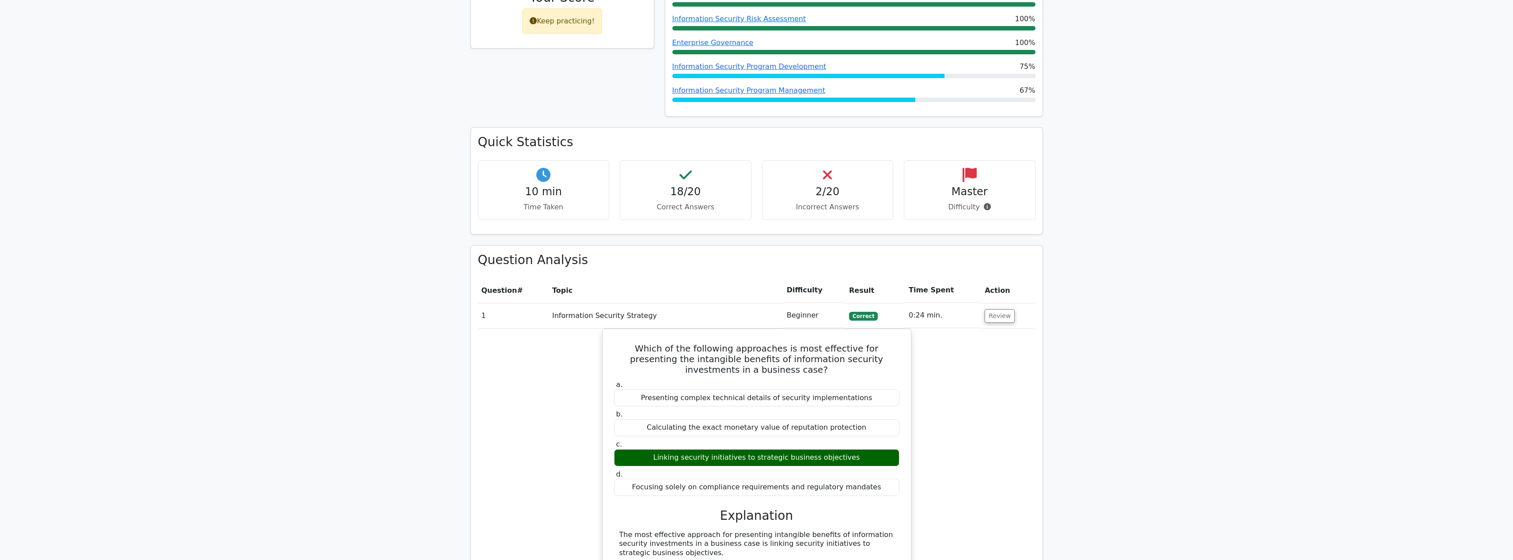
scroll to position [92, 0]
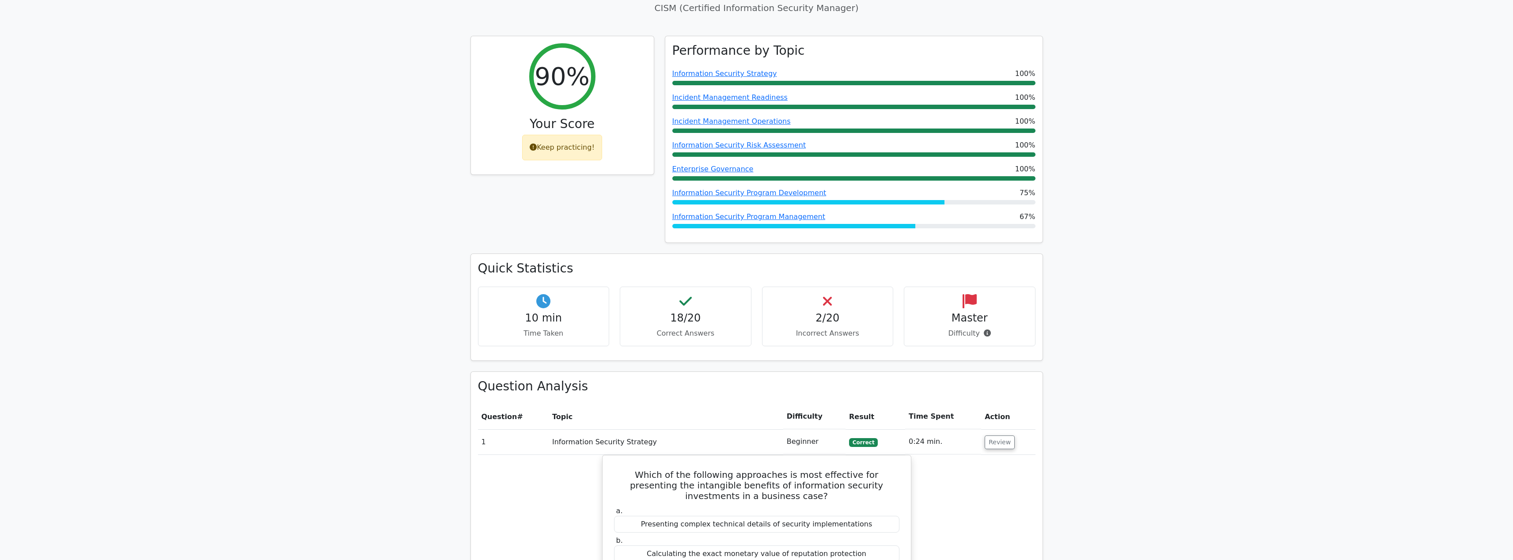
click at [962, 295] on icon at bounding box center [969, 299] width 14 height 14
click at [968, 310] on h4 "Master" at bounding box center [969, 316] width 117 height 13
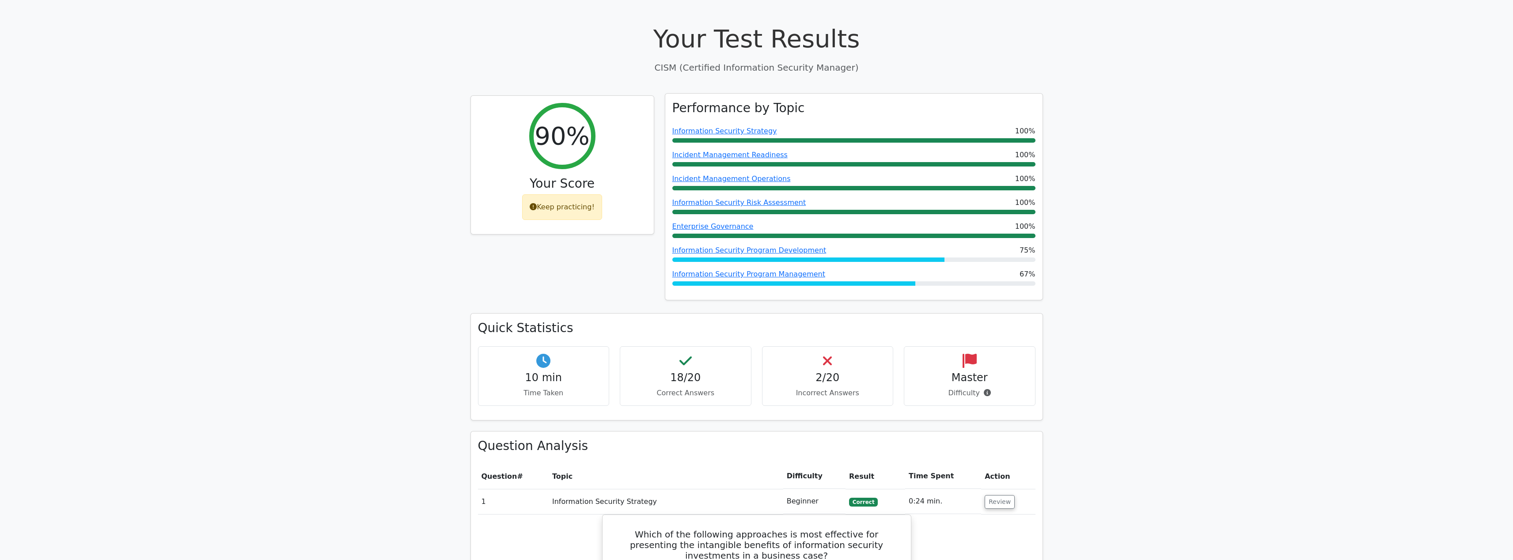
scroll to position [0, 0]
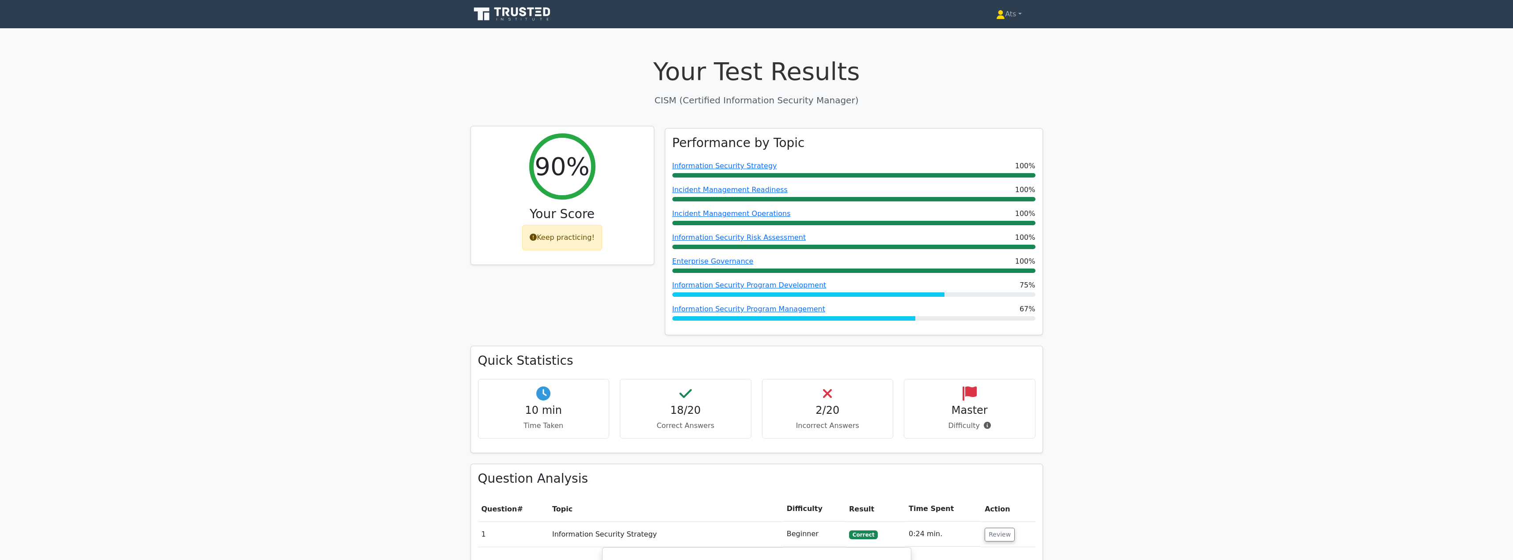
click at [569, 231] on div "Keep practicing!" at bounding box center [562, 238] width 80 height 26
click at [567, 210] on h3 "Your Score" at bounding box center [562, 214] width 169 height 15
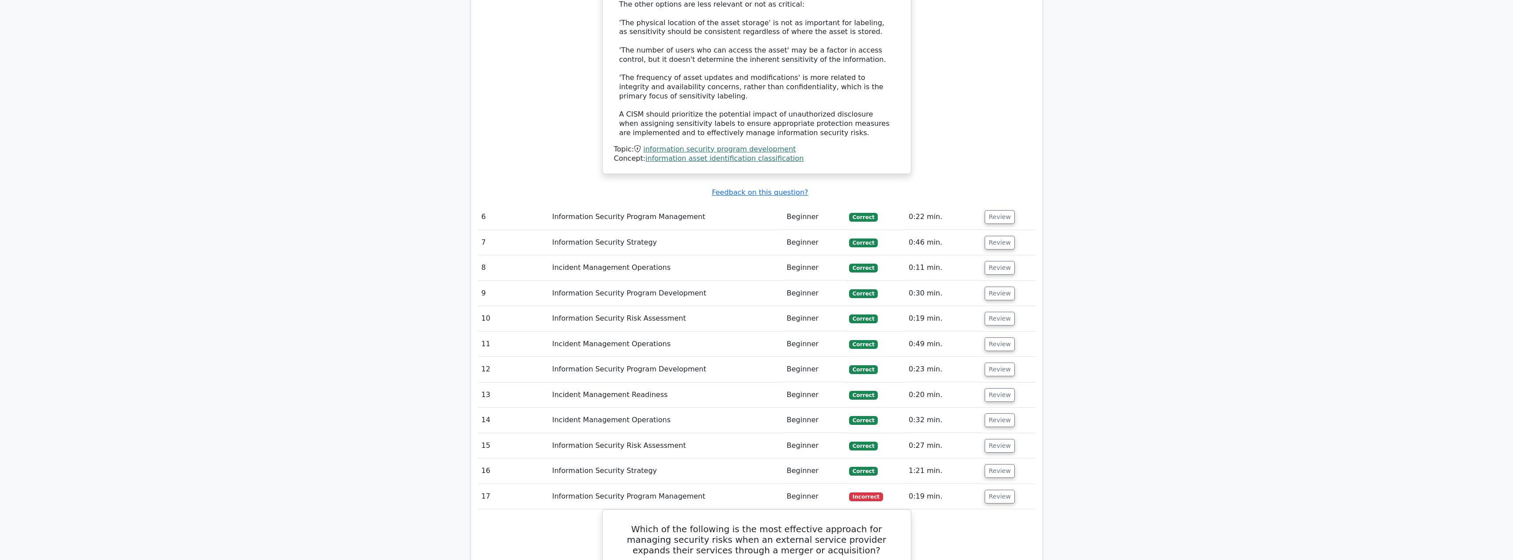
scroll to position [2205, 0]
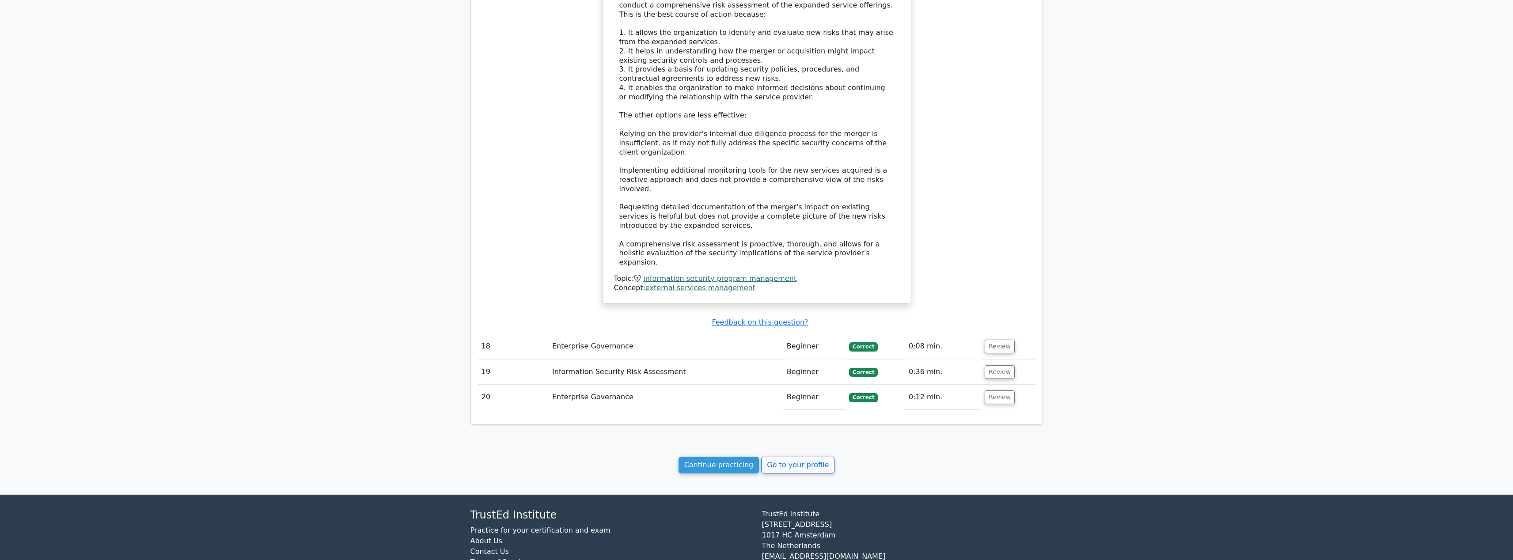
click at [796, 457] on link "Go to your profile" at bounding box center [797, 465] width 73 height 17
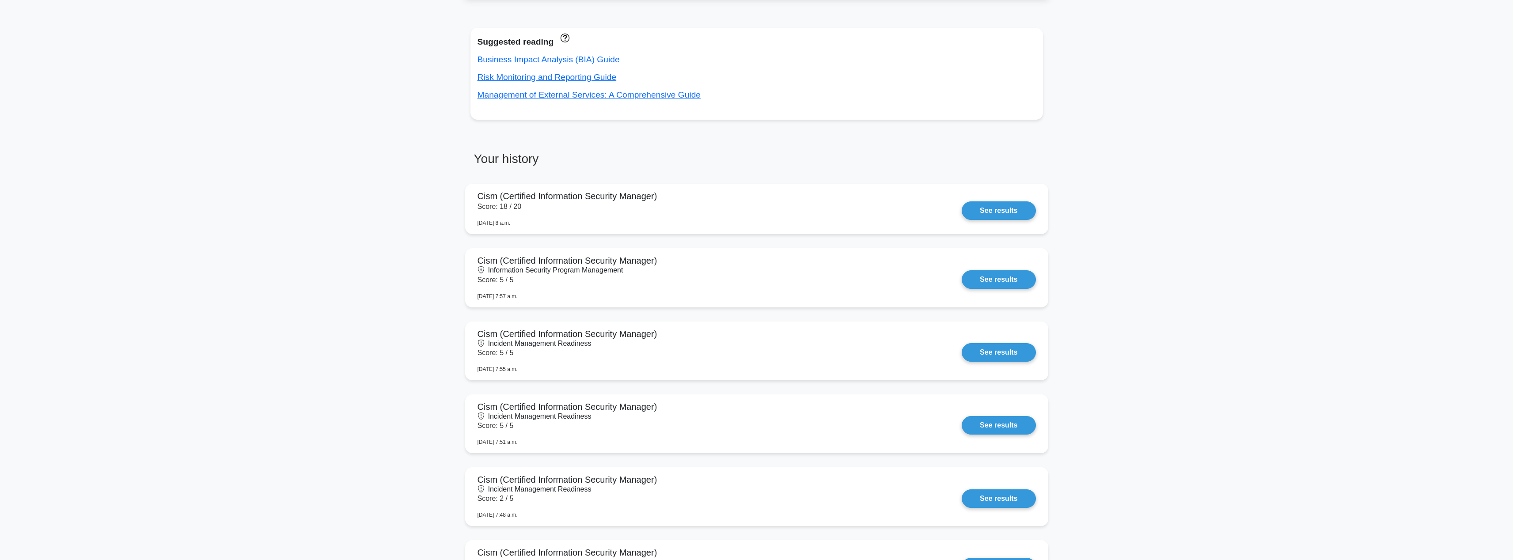
scroll to position [57, 0]
